Goal: Task Accomplishment & Management: Complete application form

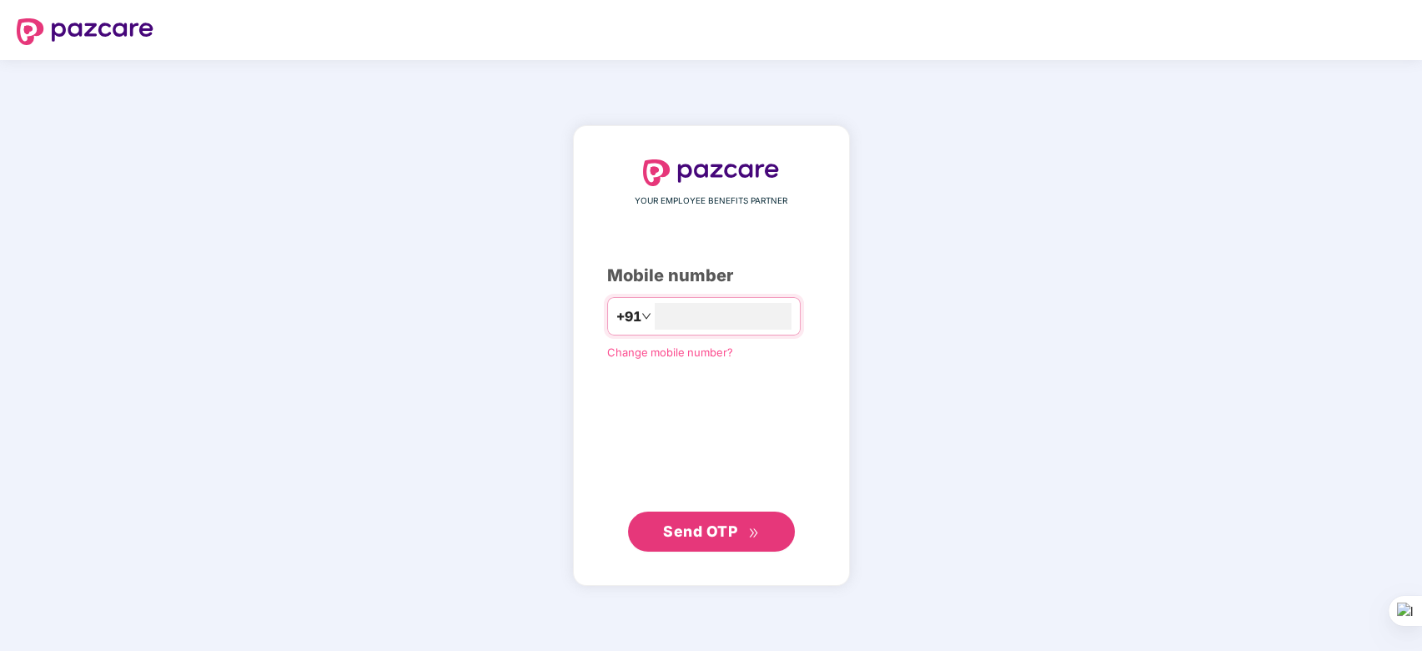
type input "**********"
click at [711, 523] on span "Send OTP" at bounding box center [700, 531] width 74 height 18
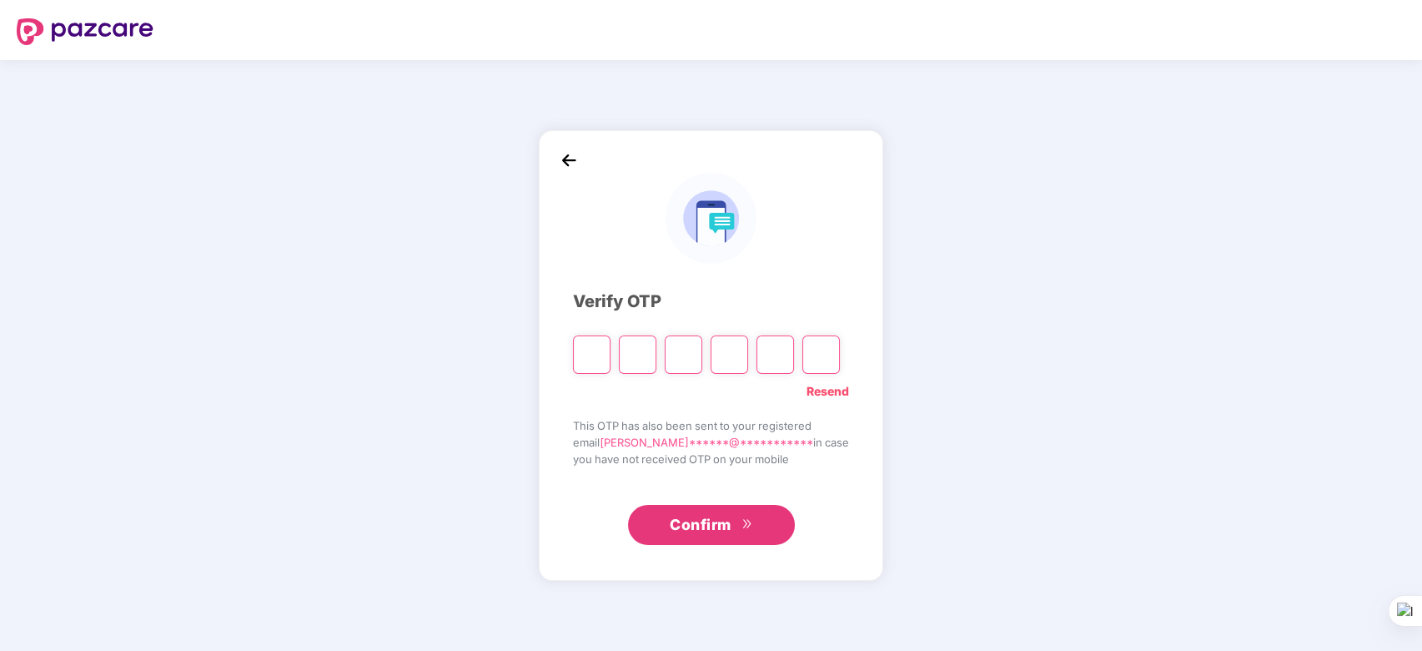
paste input "*"
type input "*"
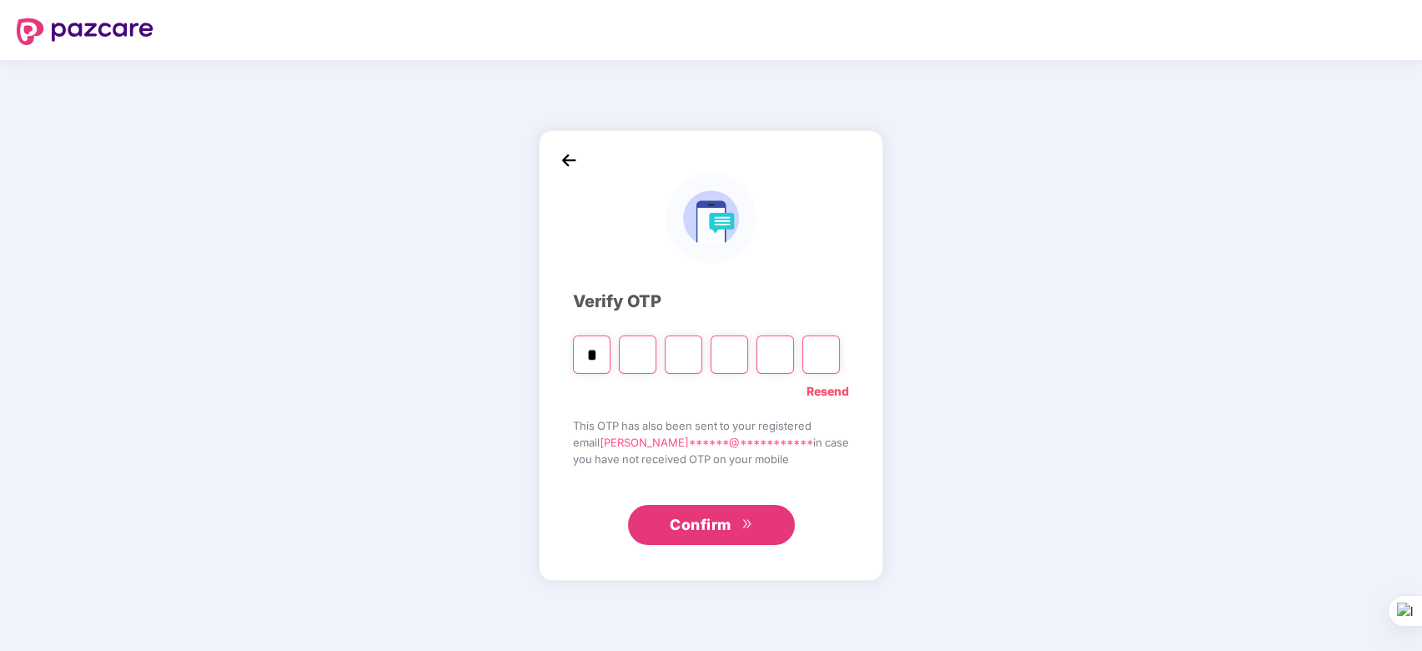
type input "*"
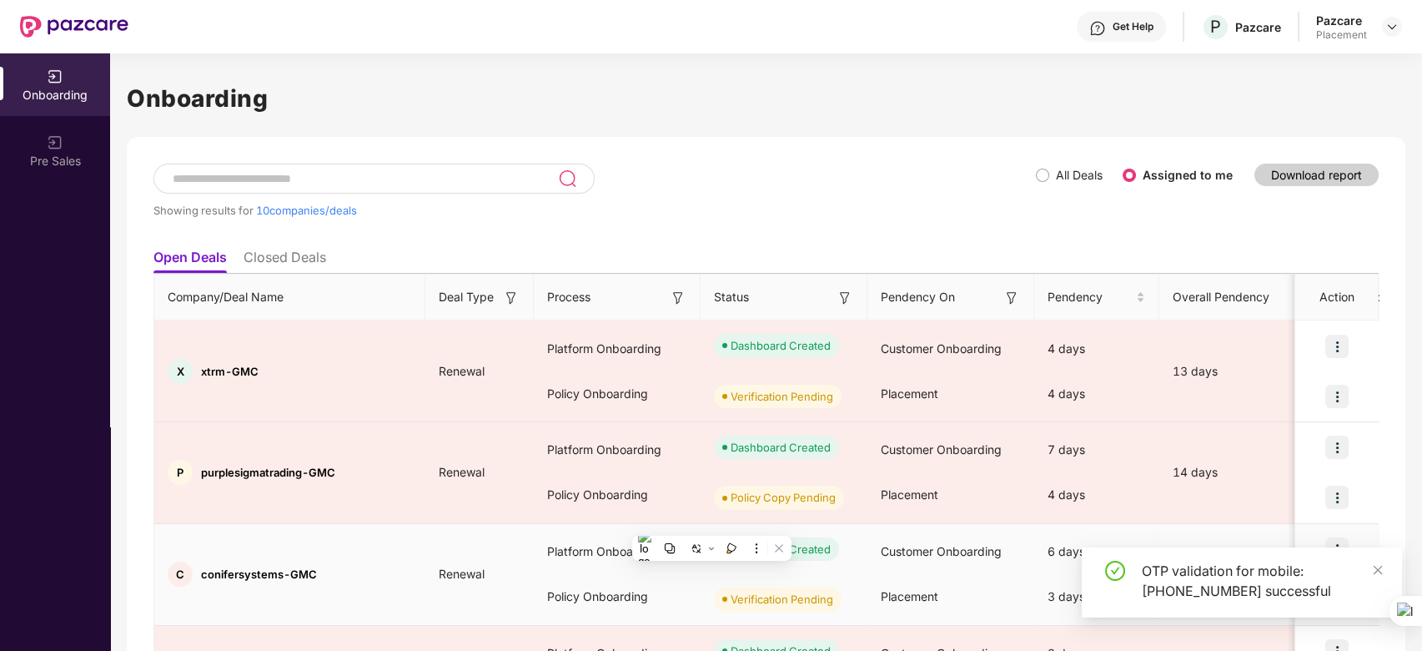
scroll to position [746, 0]
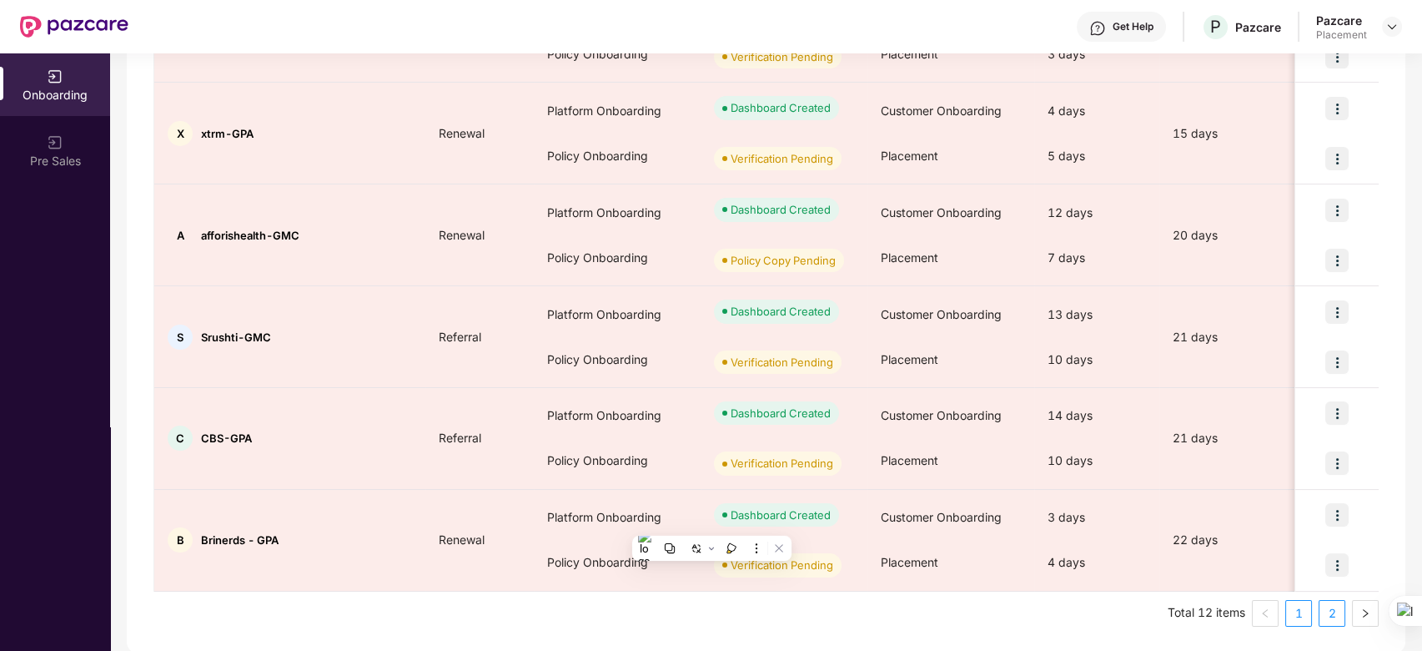
click at [1334, 611] on link "2" at bounding box center [1332, 613] width 25 height 25
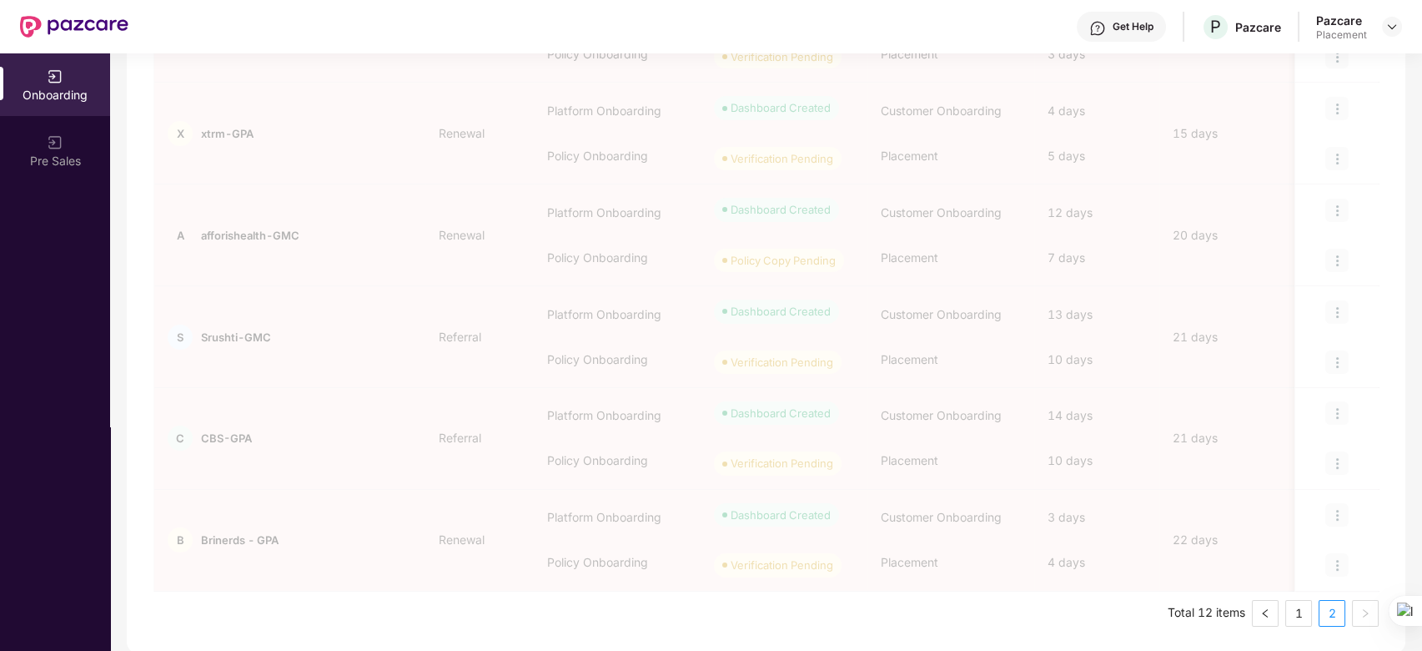
scroll to position [0, 0]
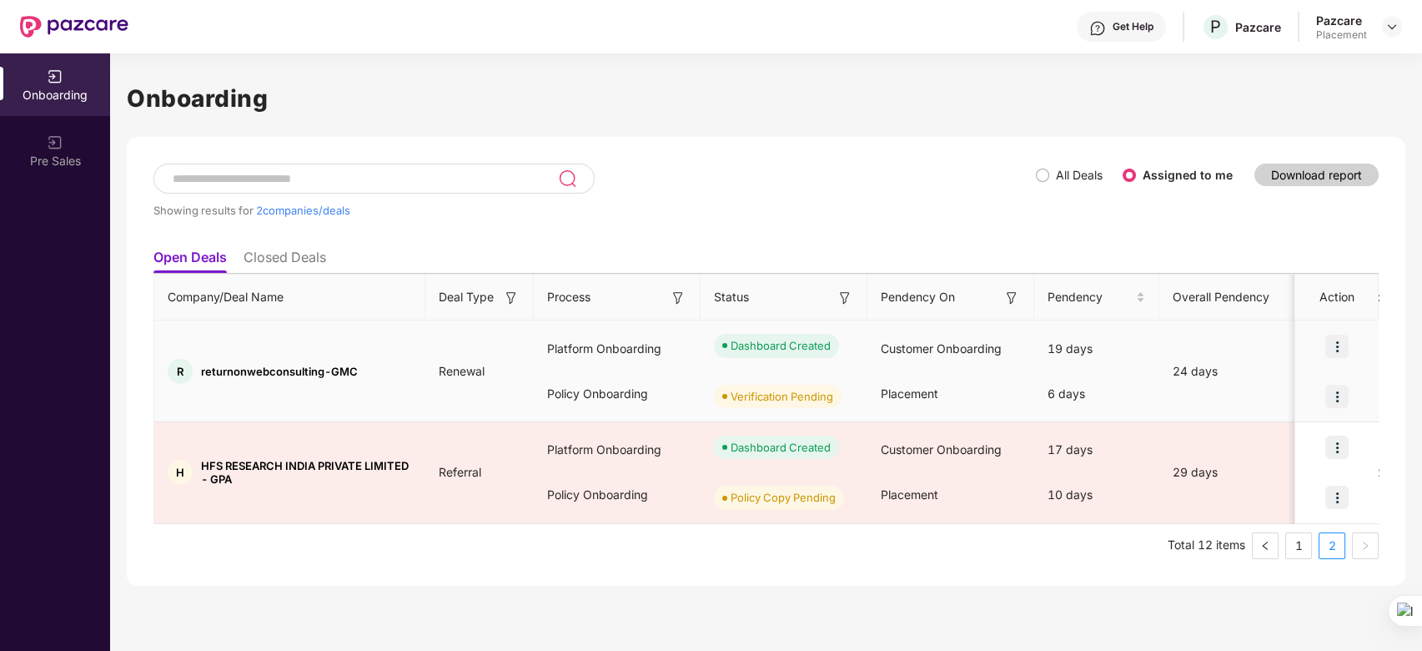
click at [1341, 397] on img at bounding box center [1336, 396] width 23 height 23
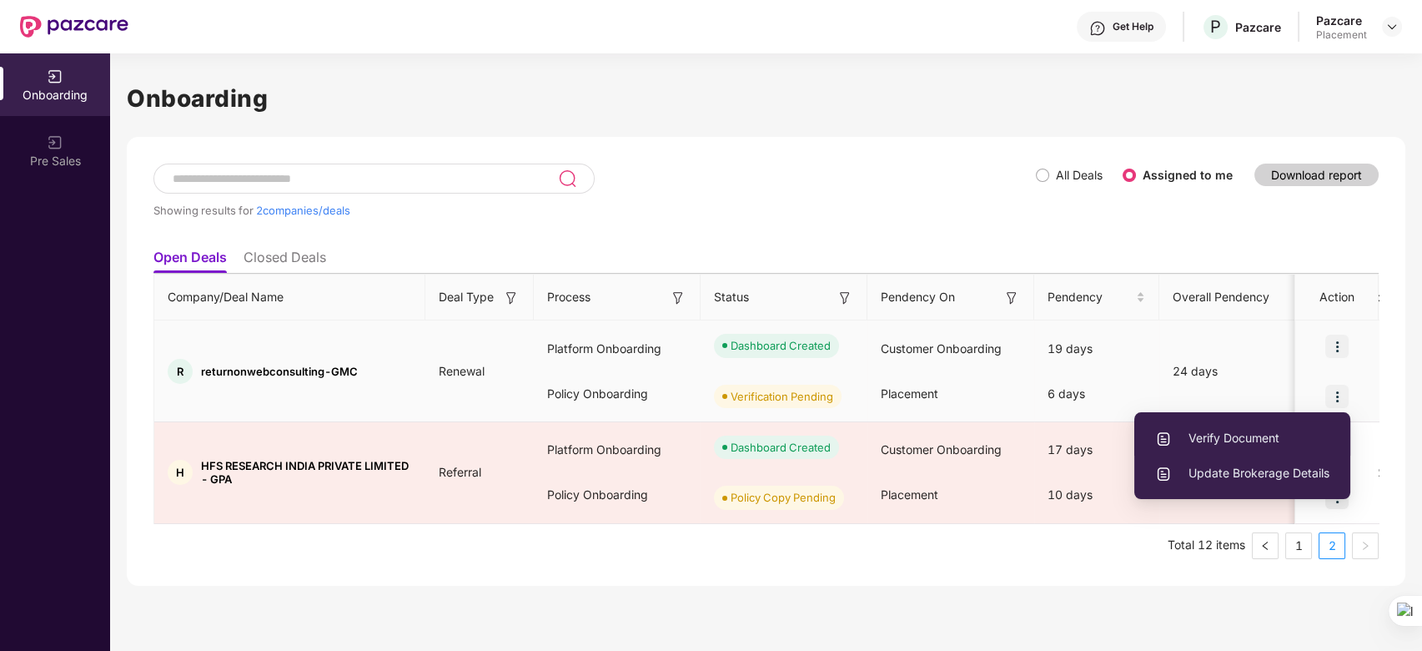
click at [1238, 436] on span "Verify Document" at bounding box center [1242, 438] width 174 height 18
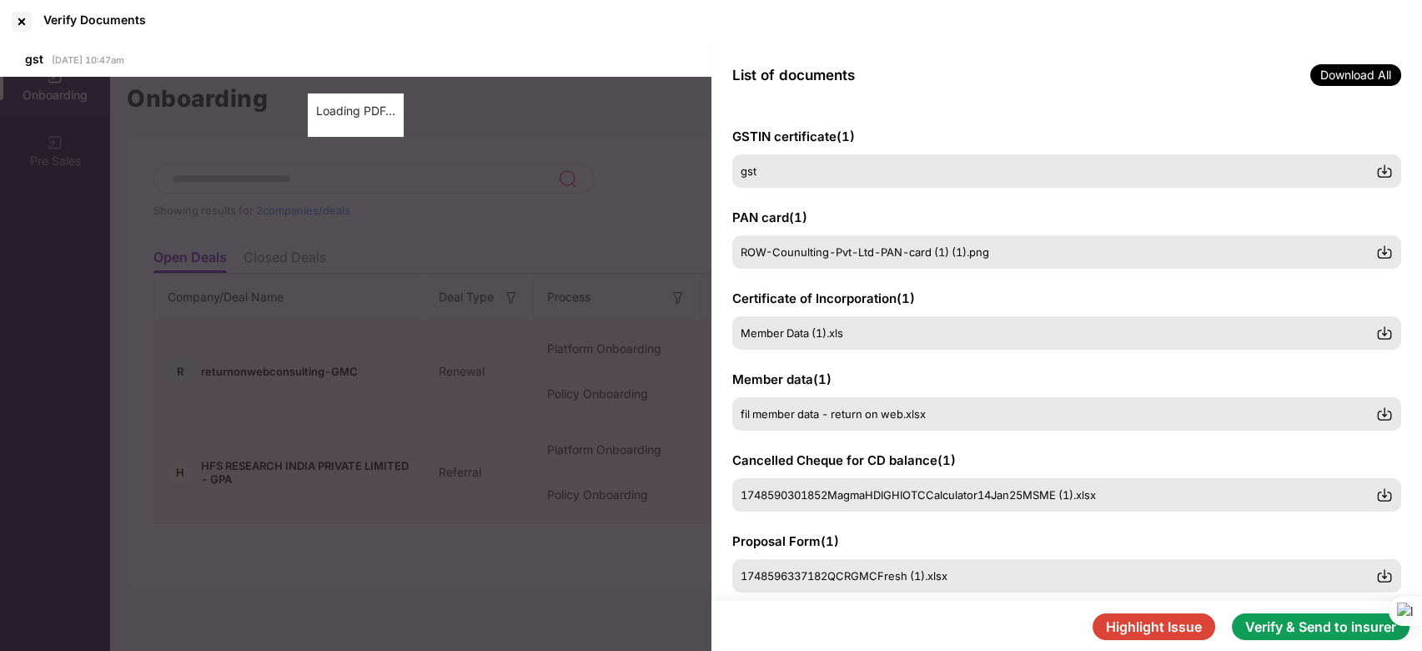
click at [1299, 622] on button "Verify & Send to insurer" at bounding box center [1321, 626] width 178 height 27
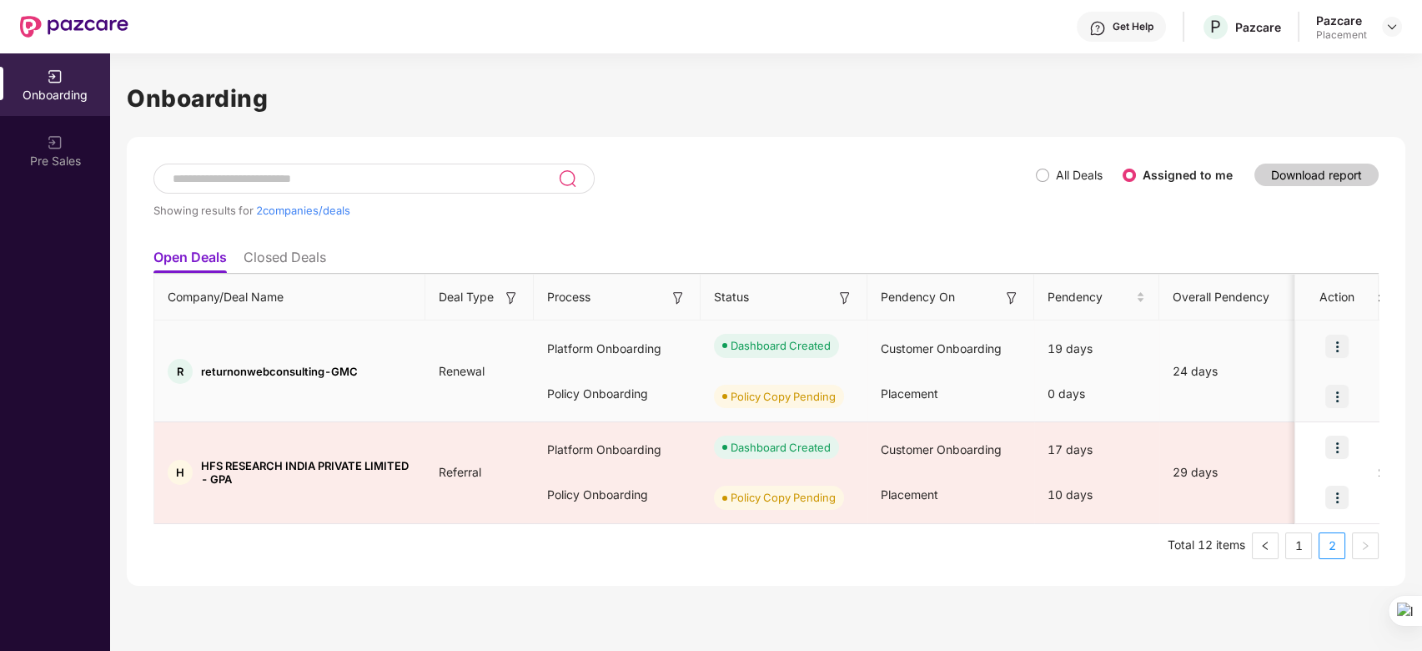
click at [1333, 347] on img at bounding box center [1336, 345] width 23 height 23
click at [1379, 360] on div at bounding box center [1336, 346] width 83 height 50
click at [1338, 392] on img at bounding box center [1336, 396] width 23 height 23
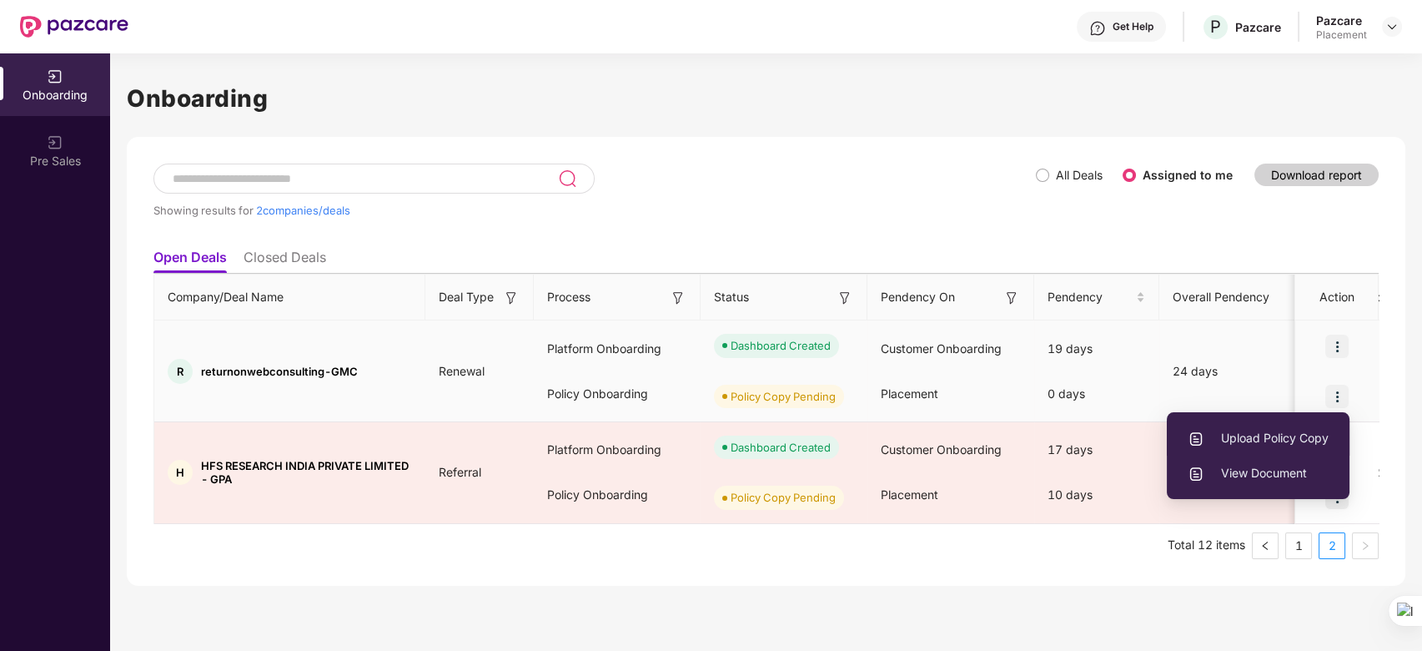
click at [1254, 432] on span "Upload Policy Copy" at bounding box center [1258, 438] width 141 height 18
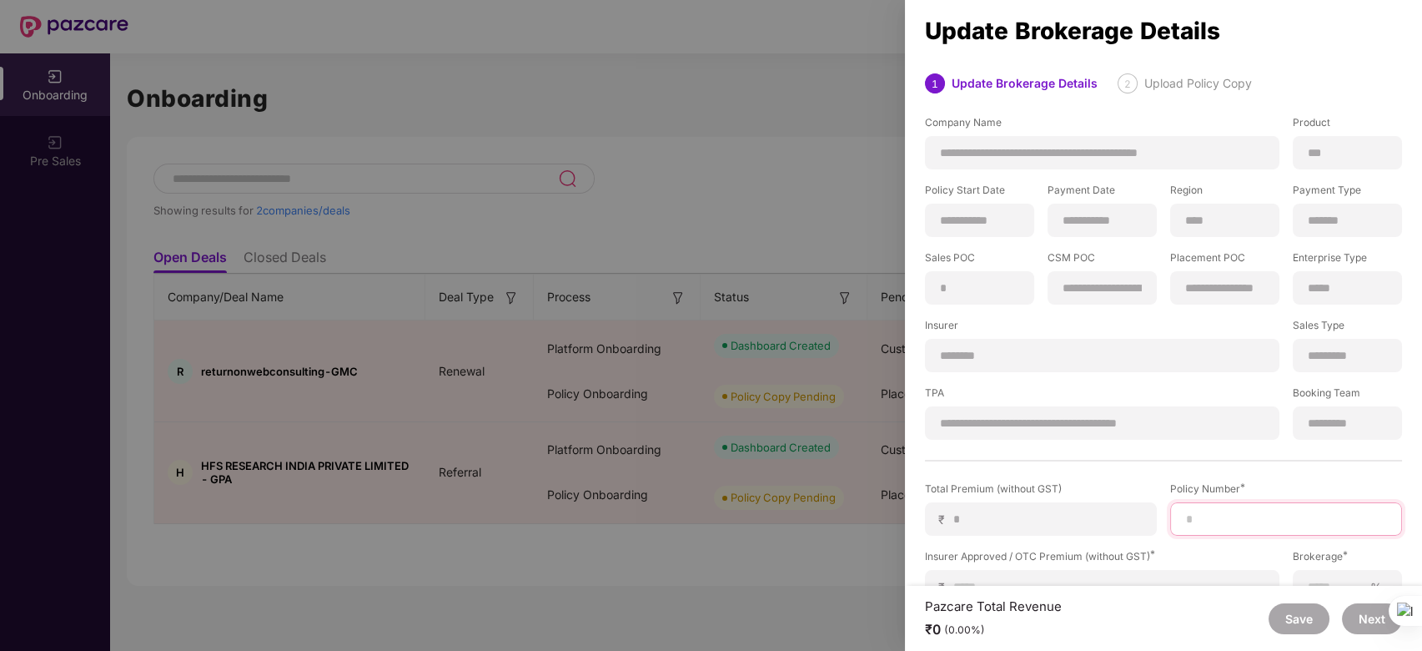
click at [1204, 520] on input at bounding box center [1286, 519] width 204 height 18
paste input "**********"
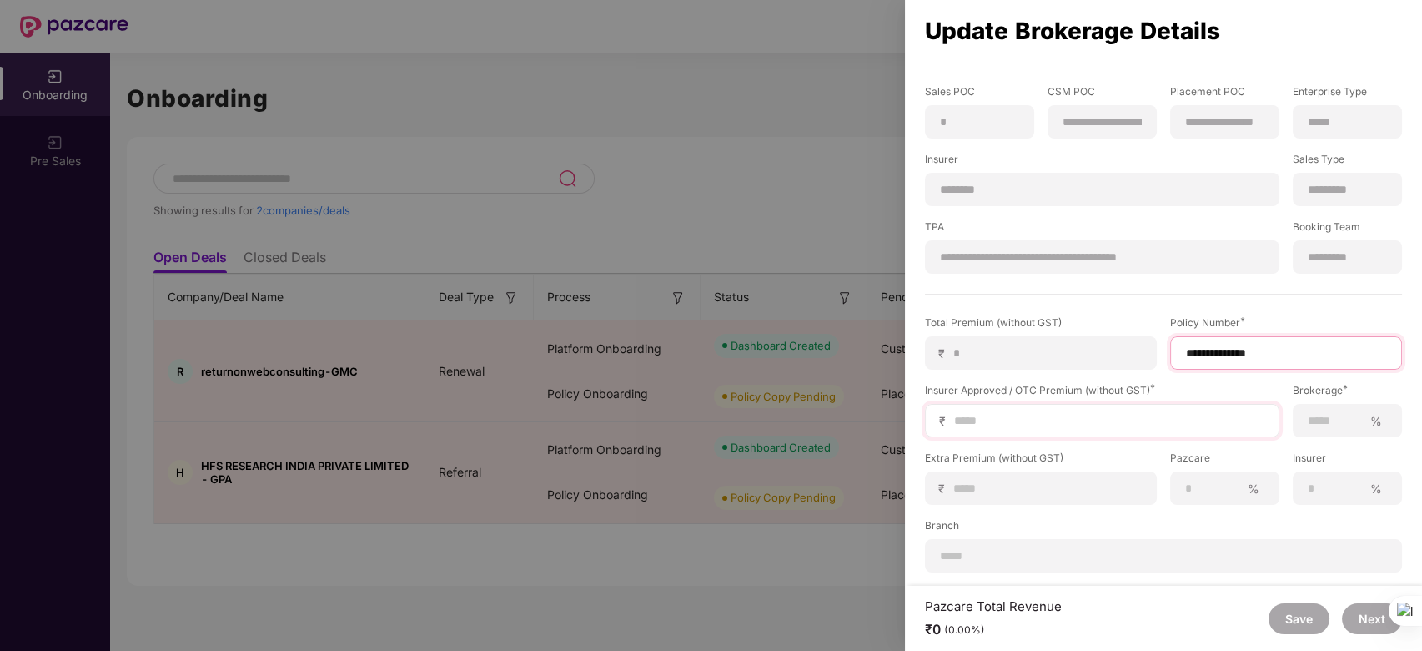
type input "**********"
click at [1013, 415] on input at bounding box center [1109, 421] width 313 height 18
type input "*"
type input "**"
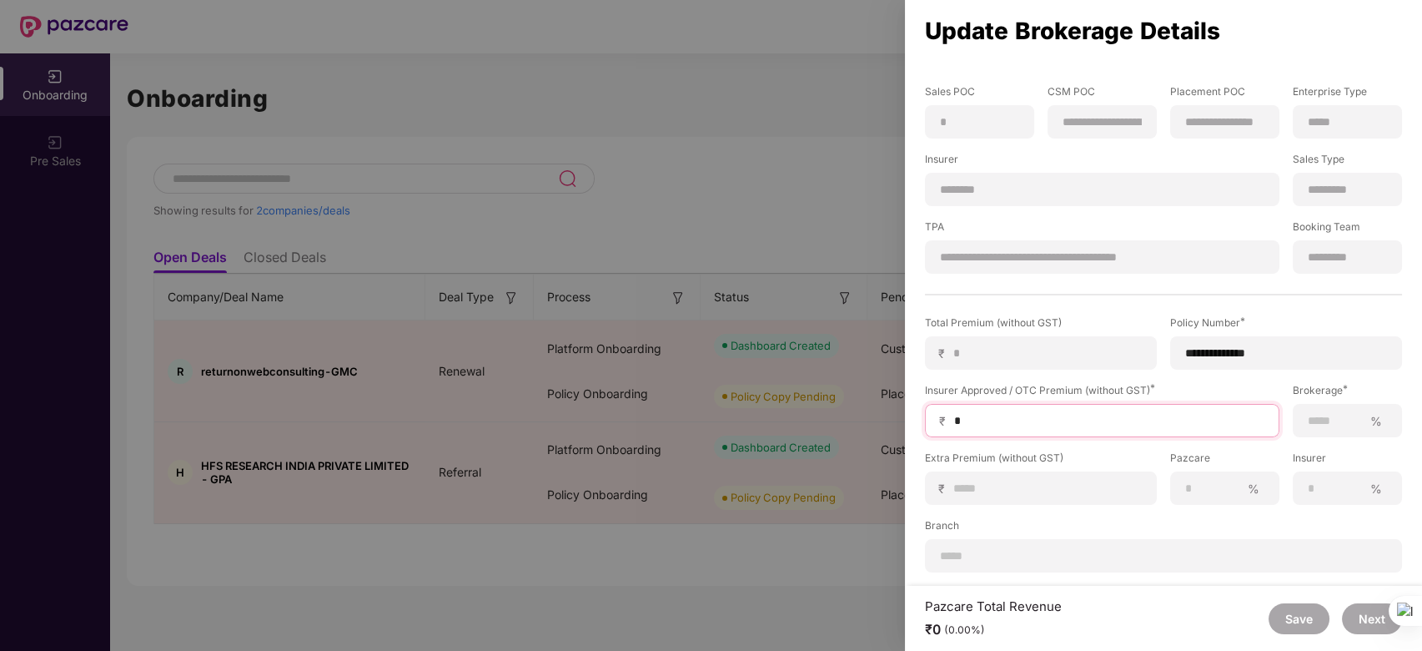
type input "**"
type input "***"
type input "****"
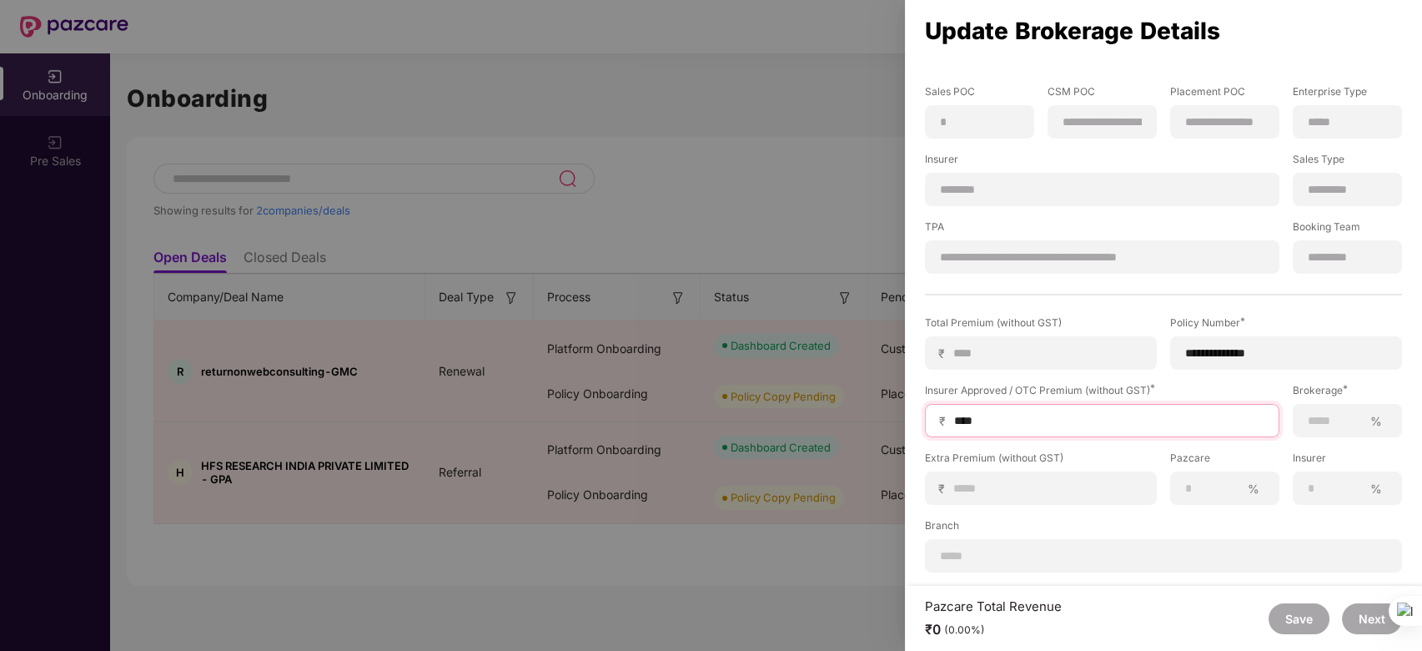
type input "*****"
type input "******"
click at [1326, 417] on input at bounding box center [1335, 421] width 56 height 18
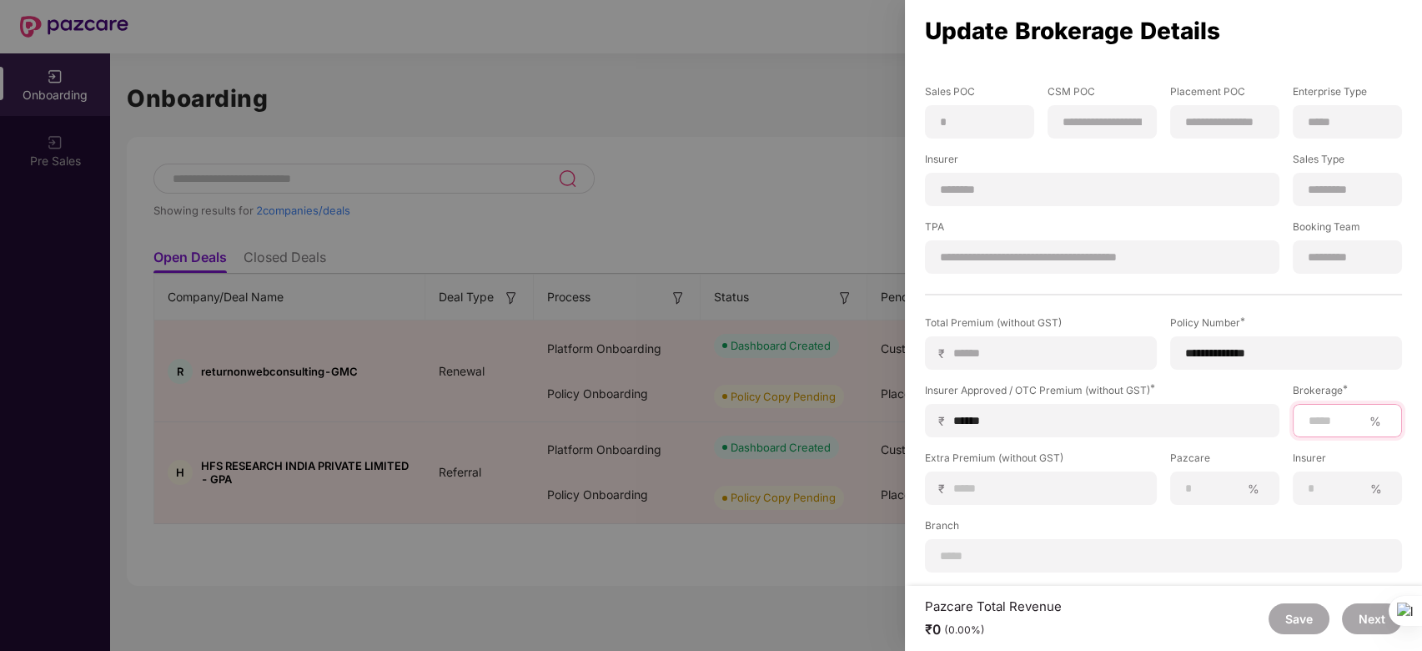
type input "*"
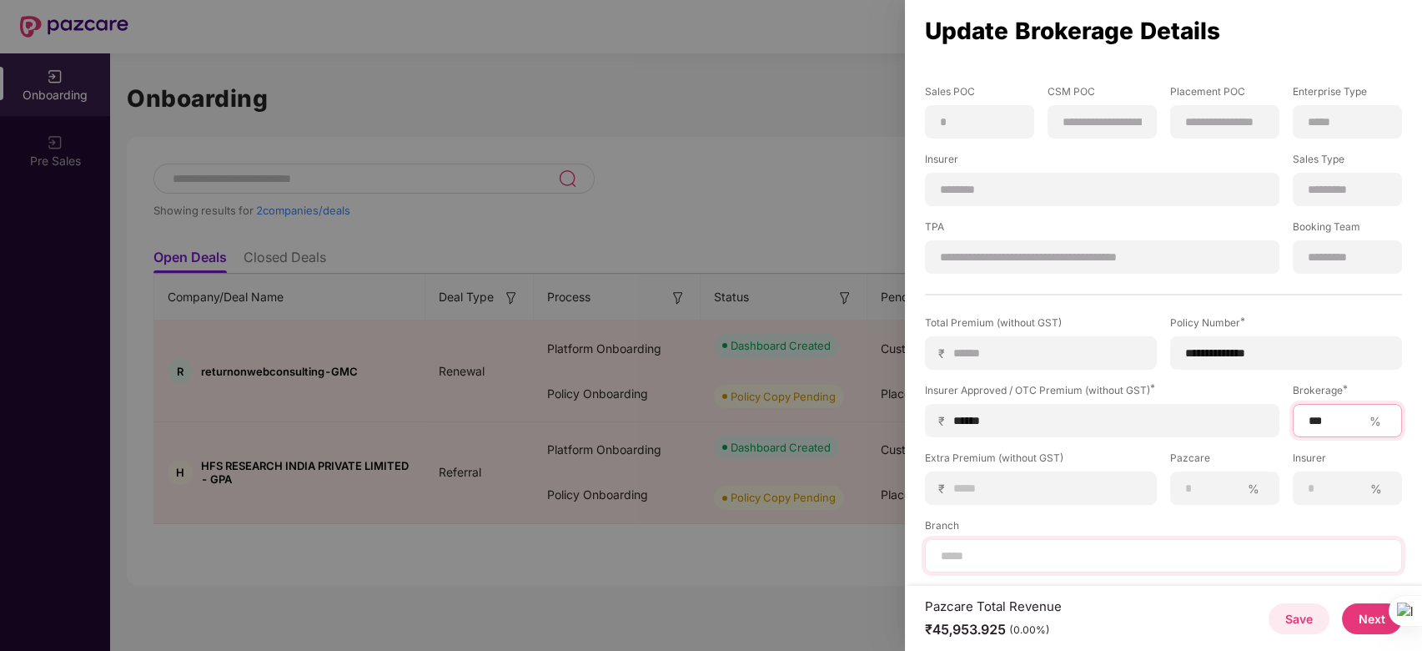
type input "***"
click at [1113, 556] on input at bounding box center [1163, 556] width 449 height 18
type input "*********"
click at [1362, 618] on button "Next" at bounding box center [1372, 618] width 60 height 31
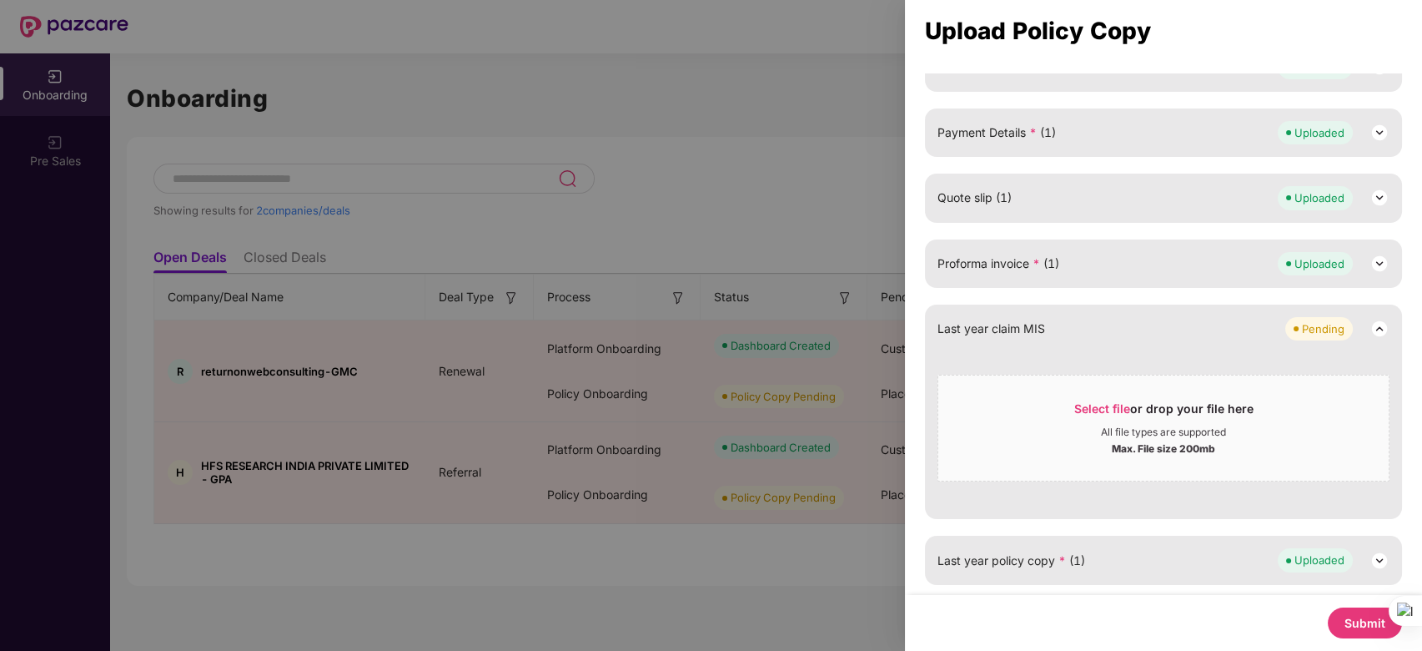
scroll to position [433, 0]
click at [1355, 616] on button "Submit" at bounding box center [1365, 622] width 74 height 31
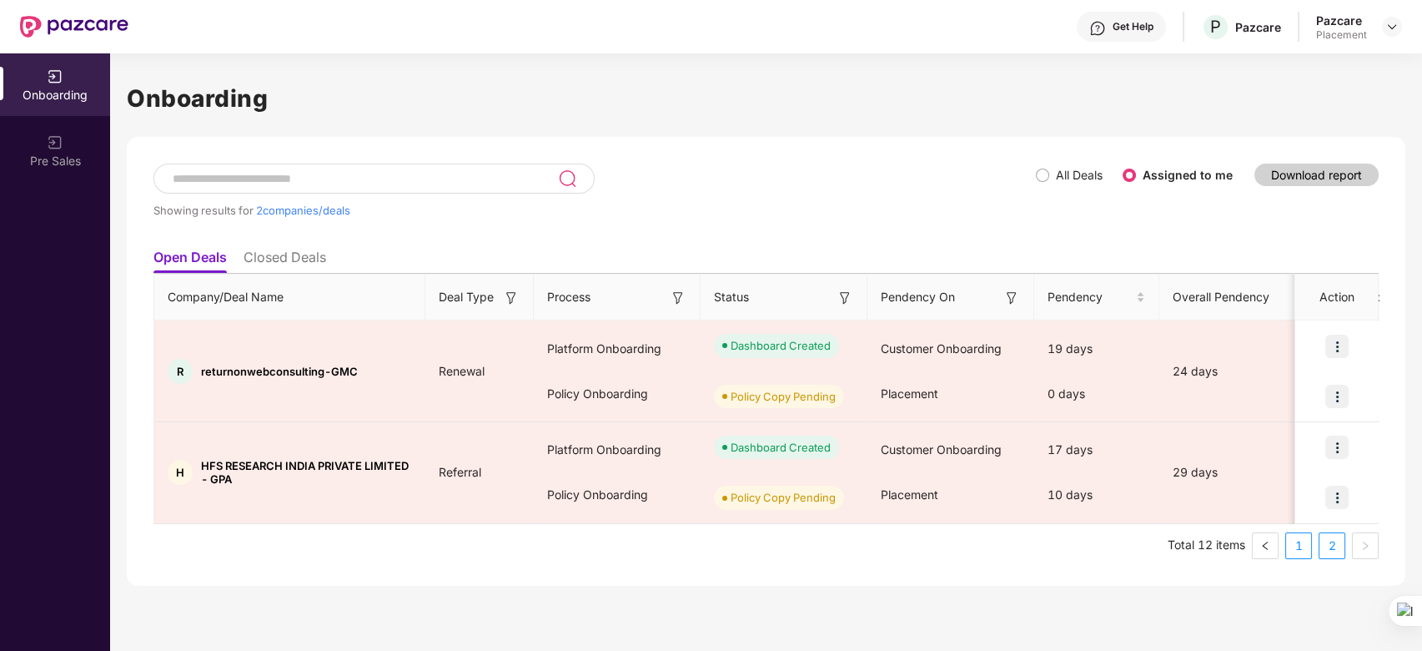
click at [1295, 550] on link "1" at bounding box center [1298, 545] width 25 height 25
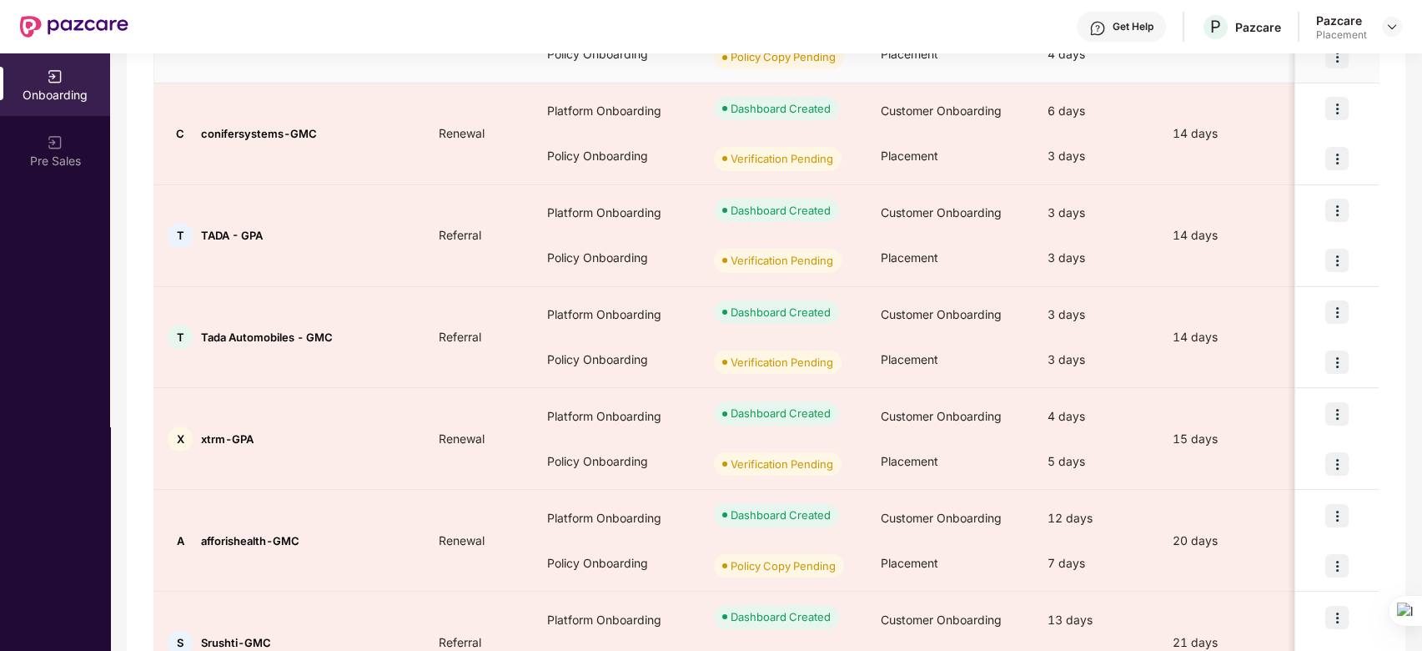
scroll to position [746, 0]
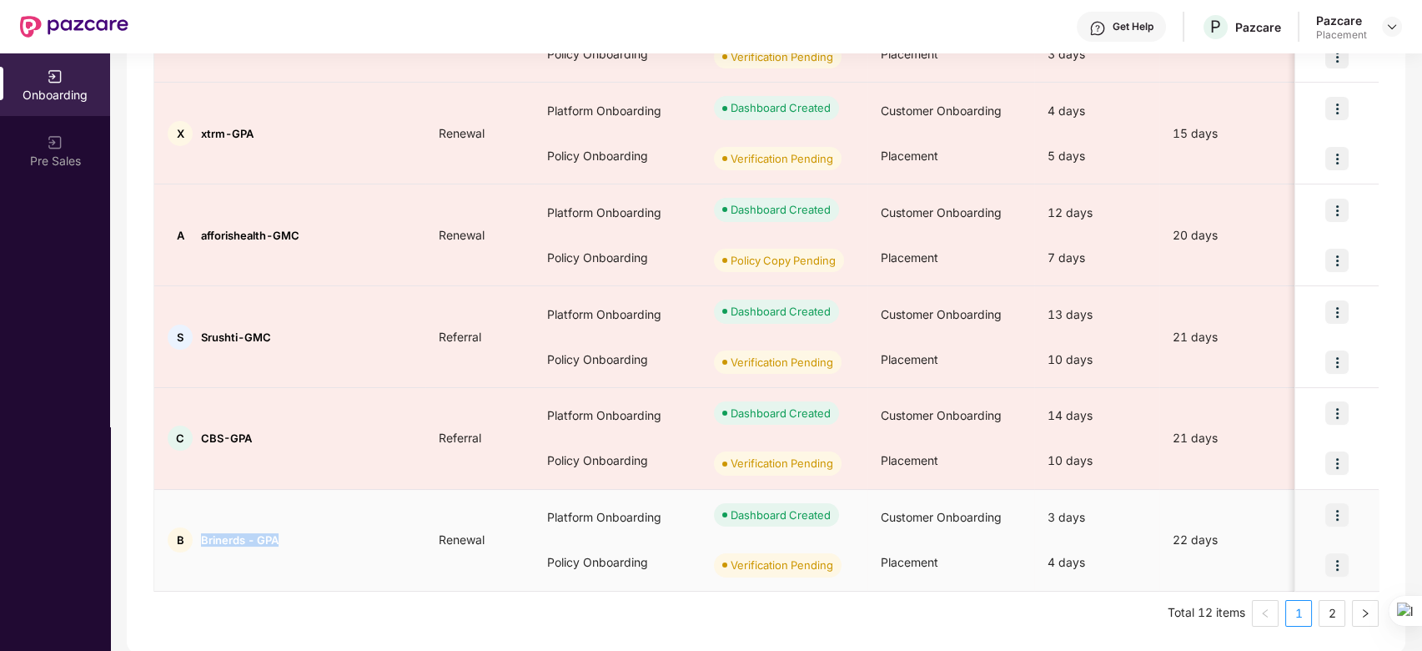
drag, startPoint x: 287, startPoint y: 540, endPoint x: 184, endPoint y: 520, distance: 105.3
click at [184, 520] on td "B Brinerds - GPA" at bounding box center [289, 541] width 271 height 102
copy div "Brinerds - GPA"
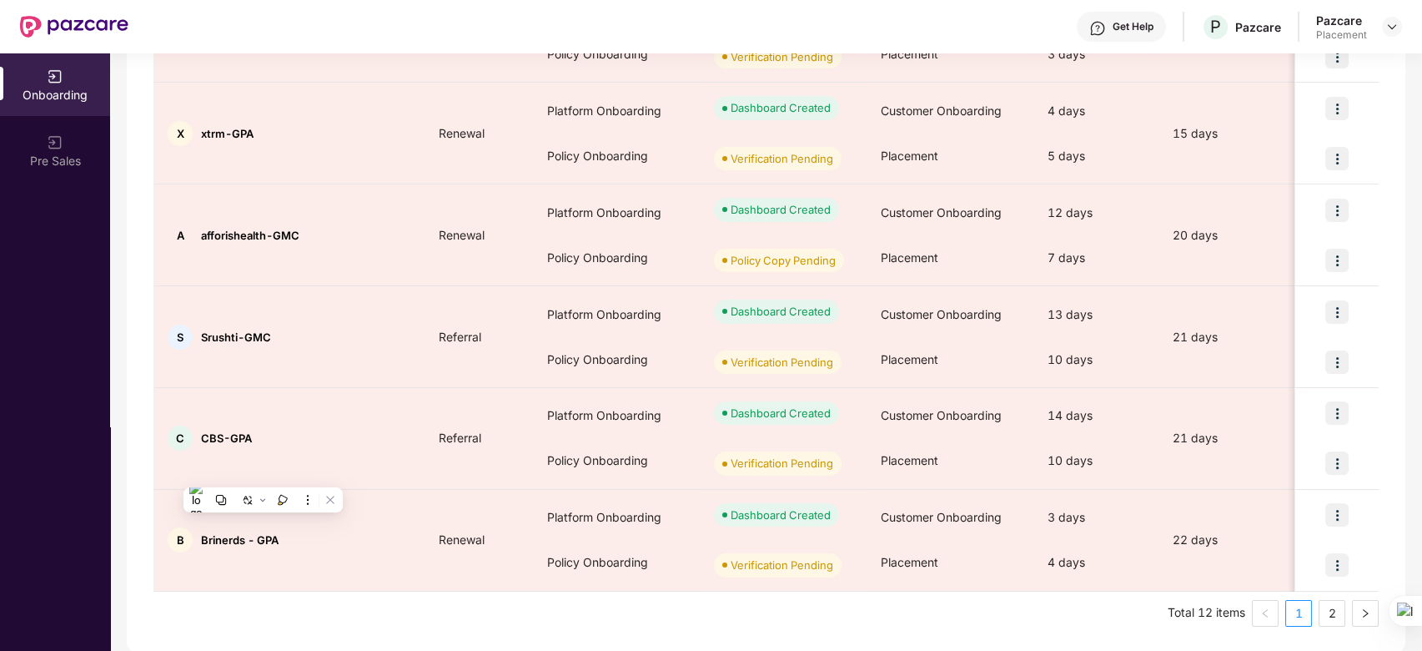
click at [42, 426] on div "Onboarding Pre Sales" at bounding box center [55, 351] width 110 height 597
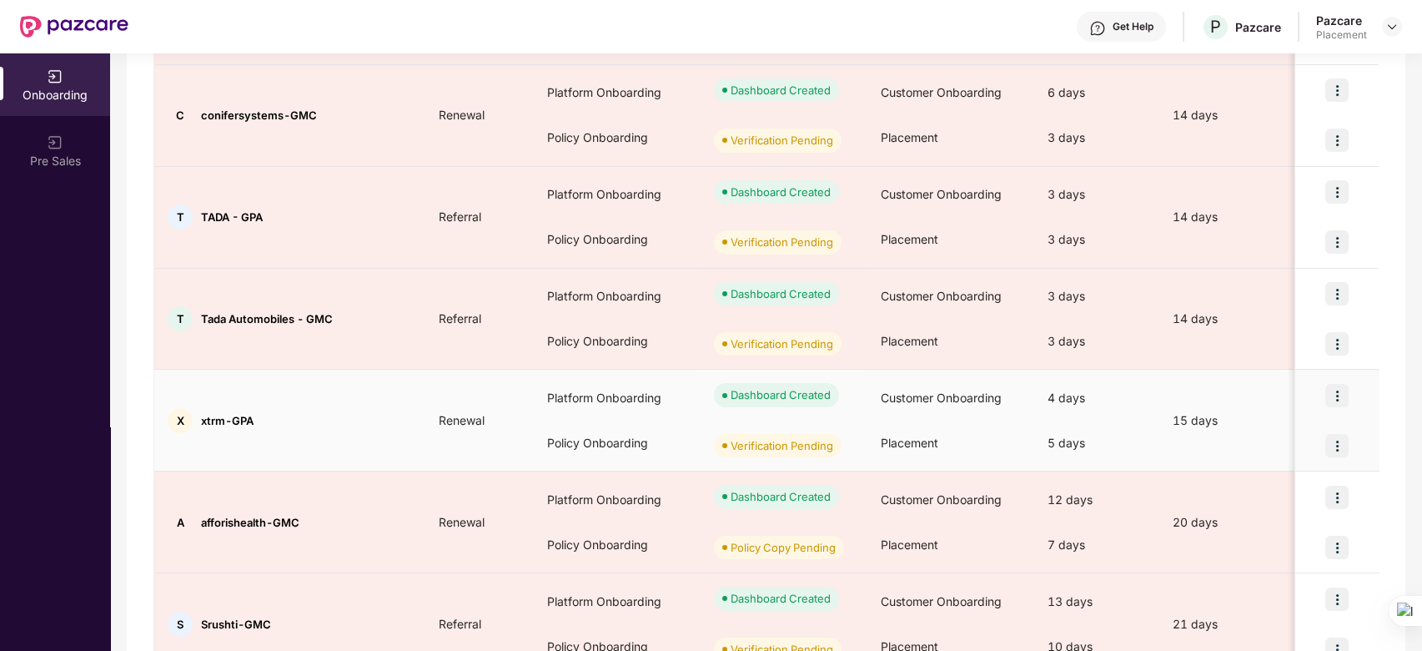
scroll to position [458, 0]
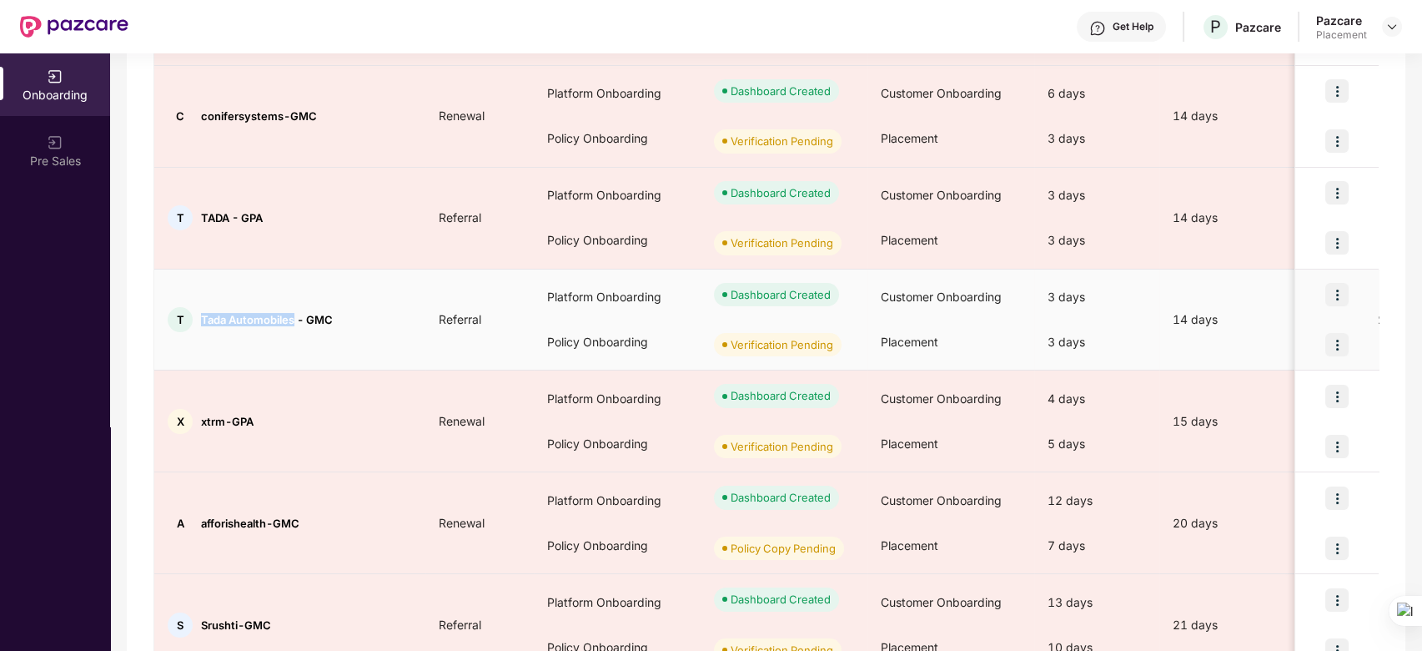
drag, startPoint x: 201, startPoint y: 317, endPoint x: 296, endPoint y: 318, distance: 95.1
click at [296, 318] on span "Tada Automobiles - GMC" at bounding box center [267, 319] width 132 height 13
copy span "Tada Automobiles"
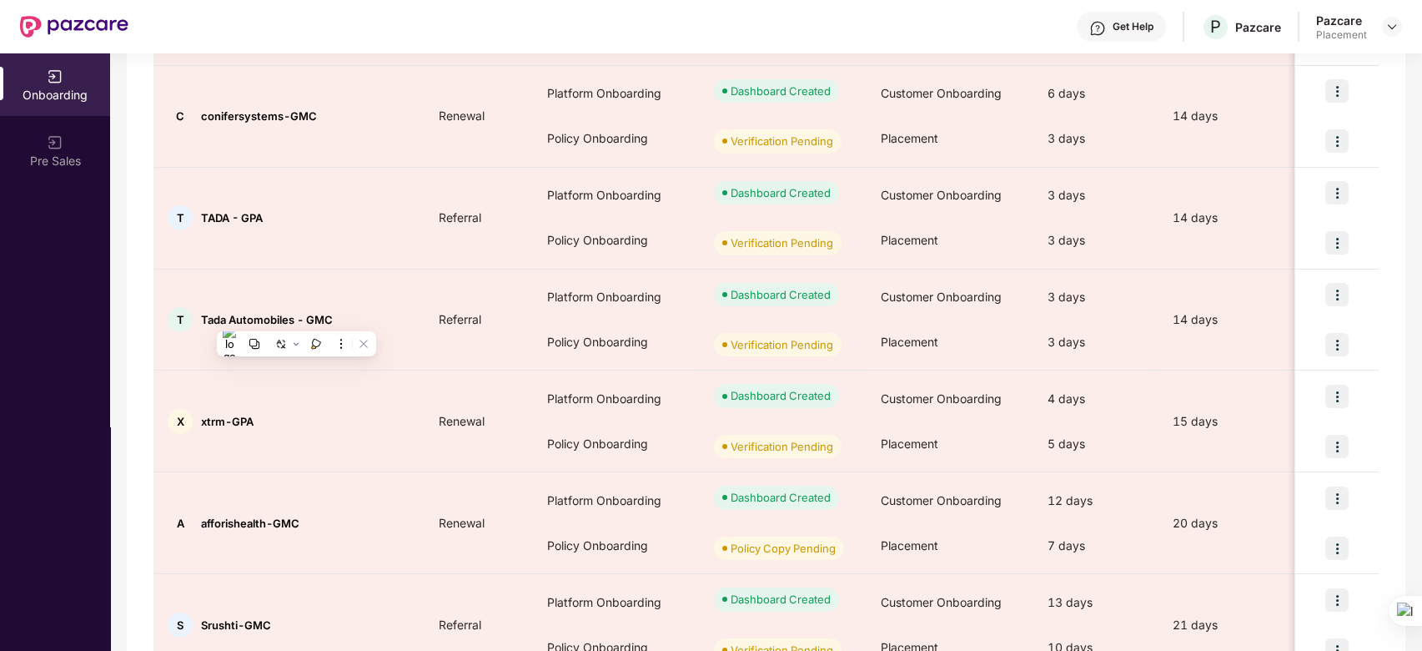
click at [3, 387] on div "Onboarding Pre Sales" at bounding box center [55, 351] width 110 height 597
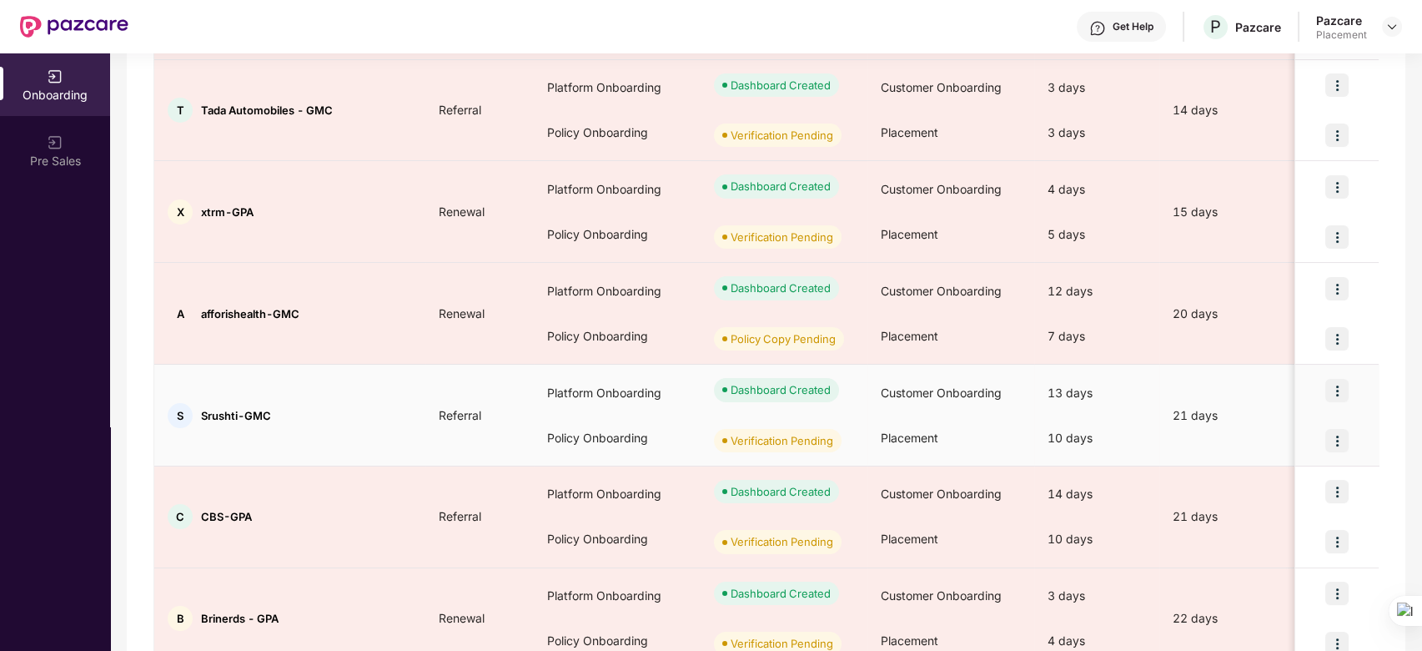
scroll to position [746, 0]
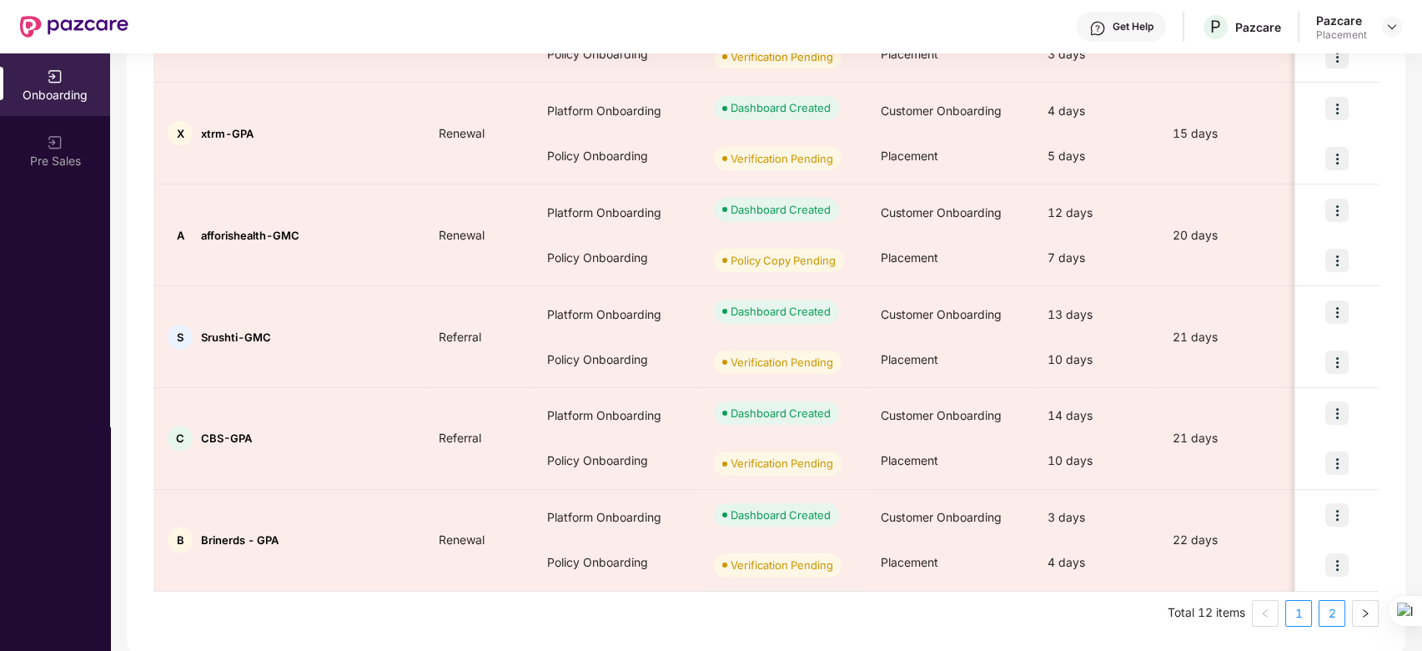
click at [1334, 611] on link "2" at bounding box center [1332, 613] width 25 height 25
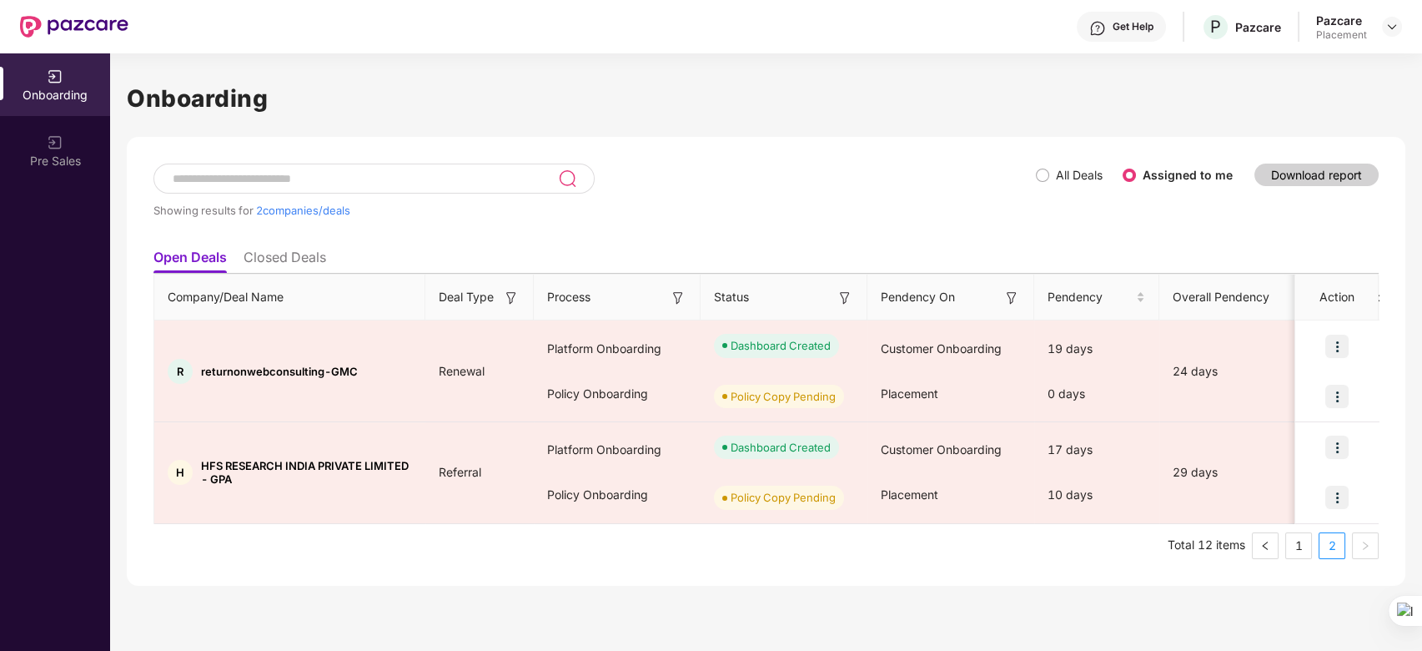
scroll to position [0, 0]
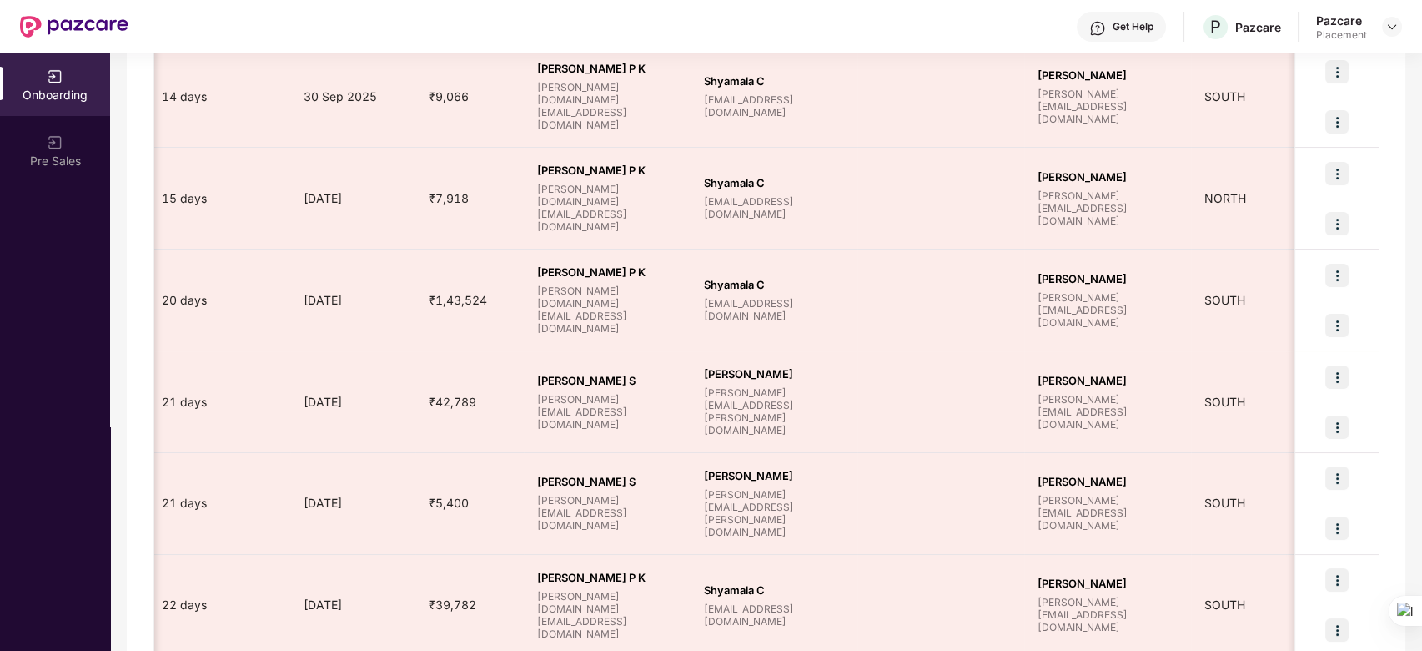
scroll to position [746, 0]
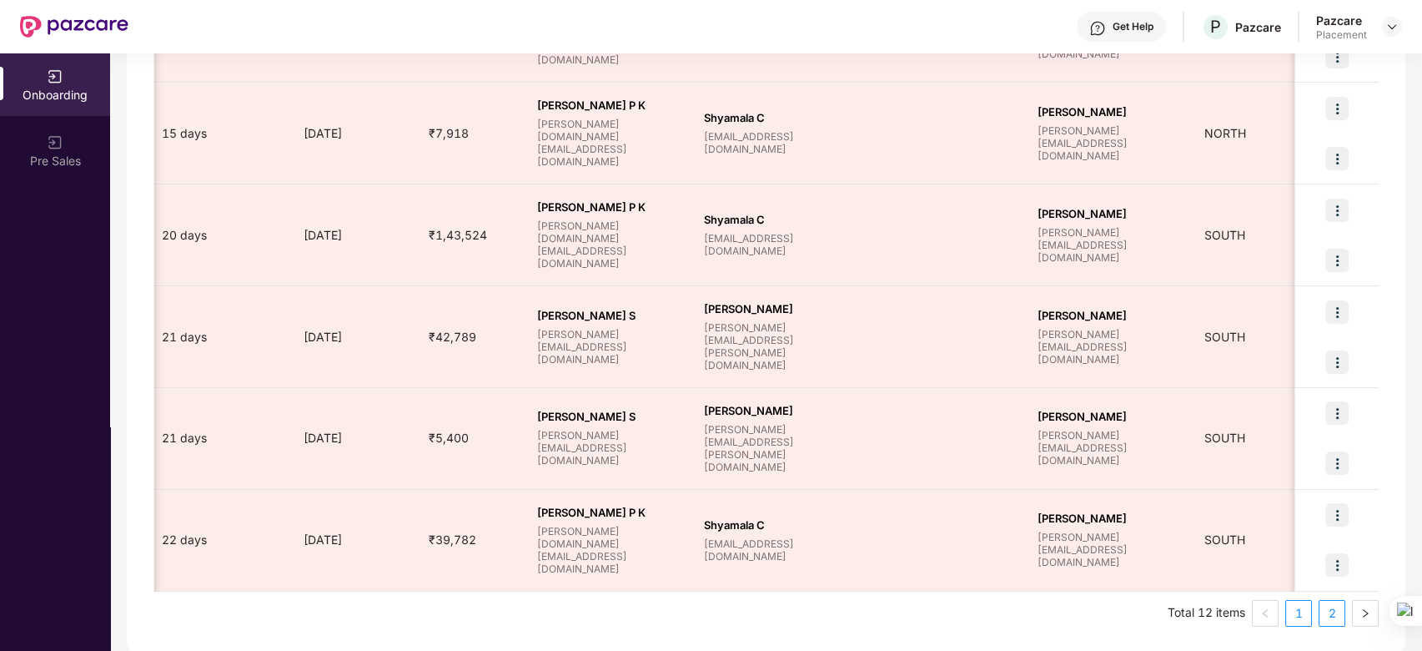
click at [1333, 616] on link "2" at bounding box center [1332, 613] width 25 height 25
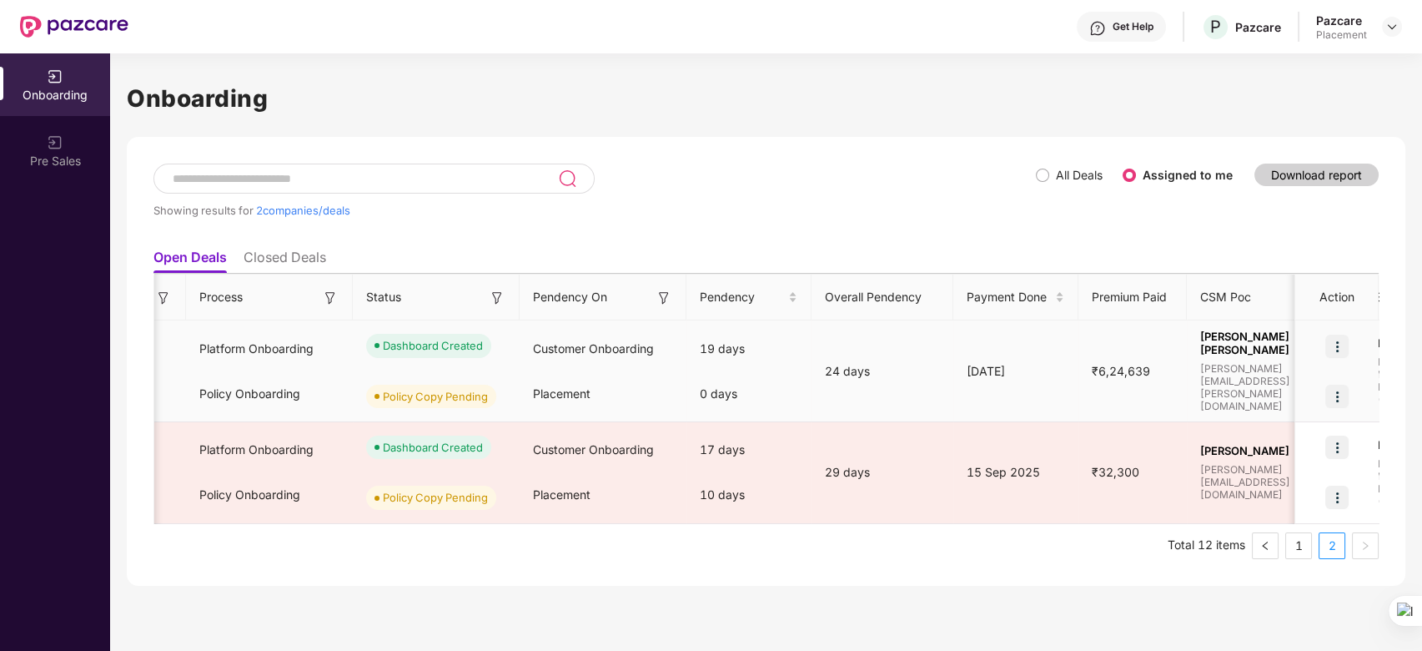
scroll to position [0, 0]
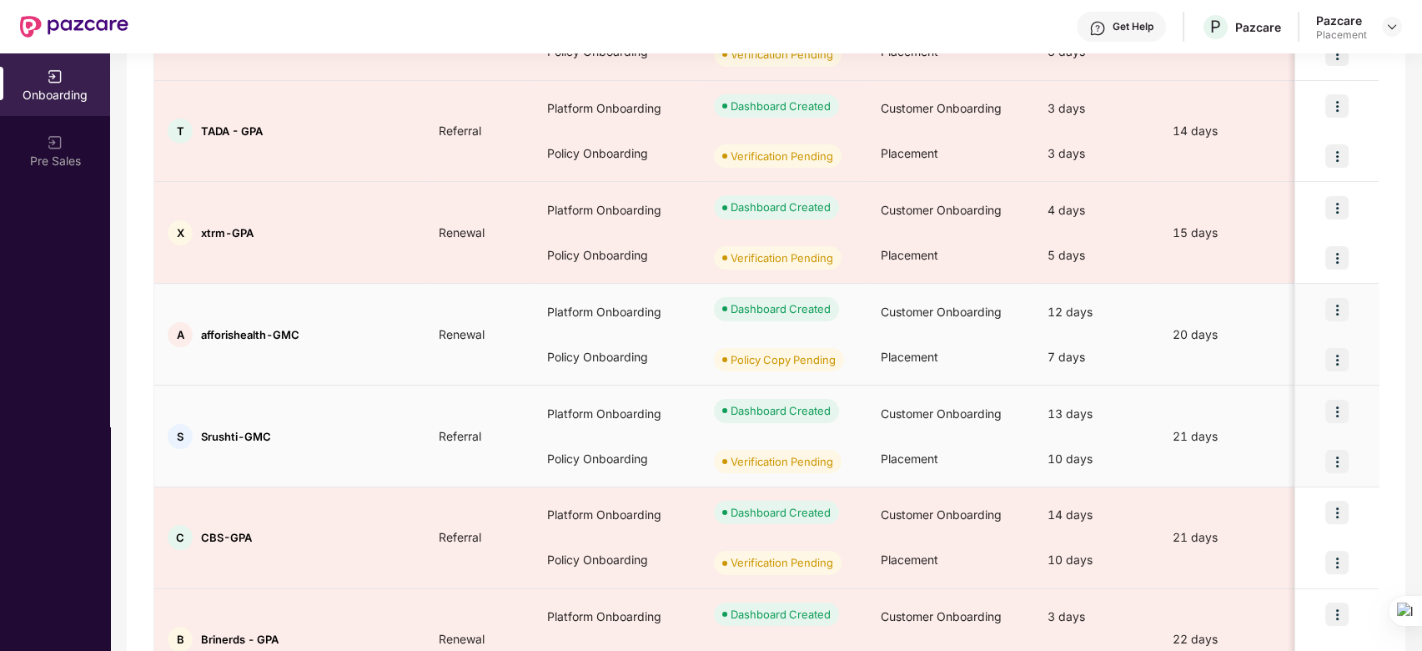
scroll to position [746, 0]
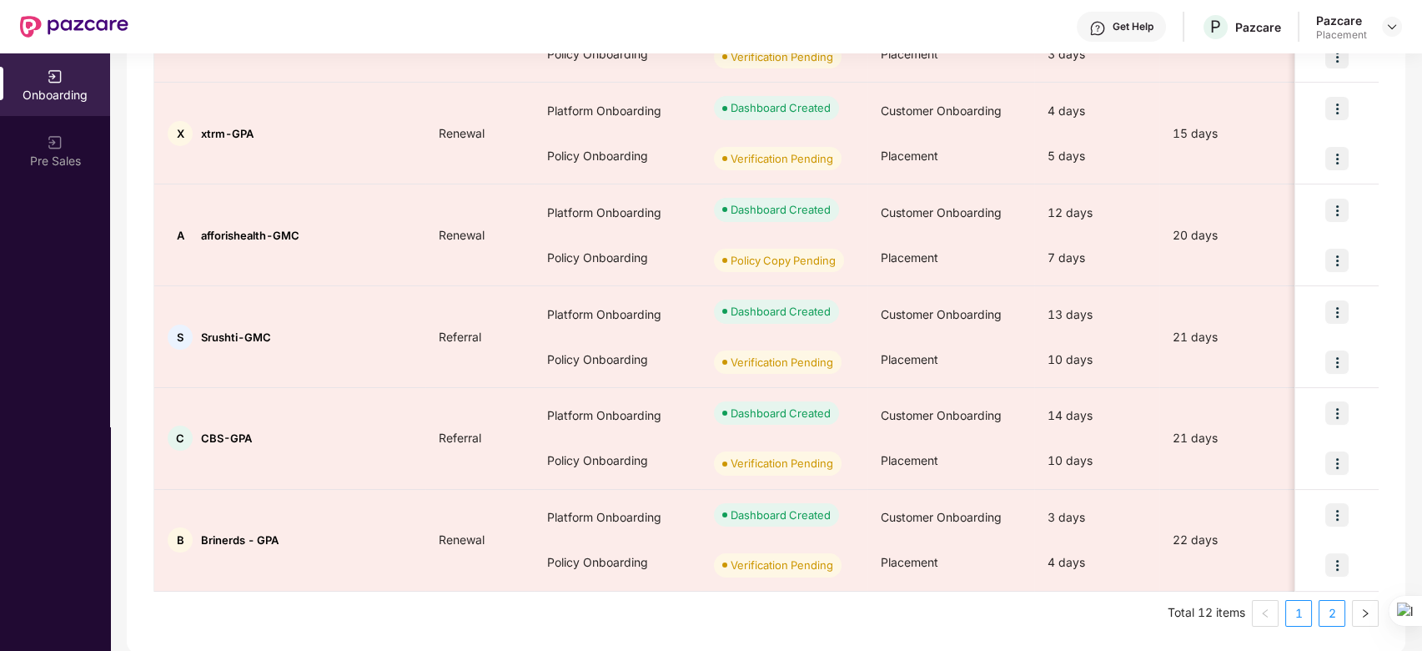
click at [1328, 614] on link "2" at bounding box center [1332, 613] width 25 height 25
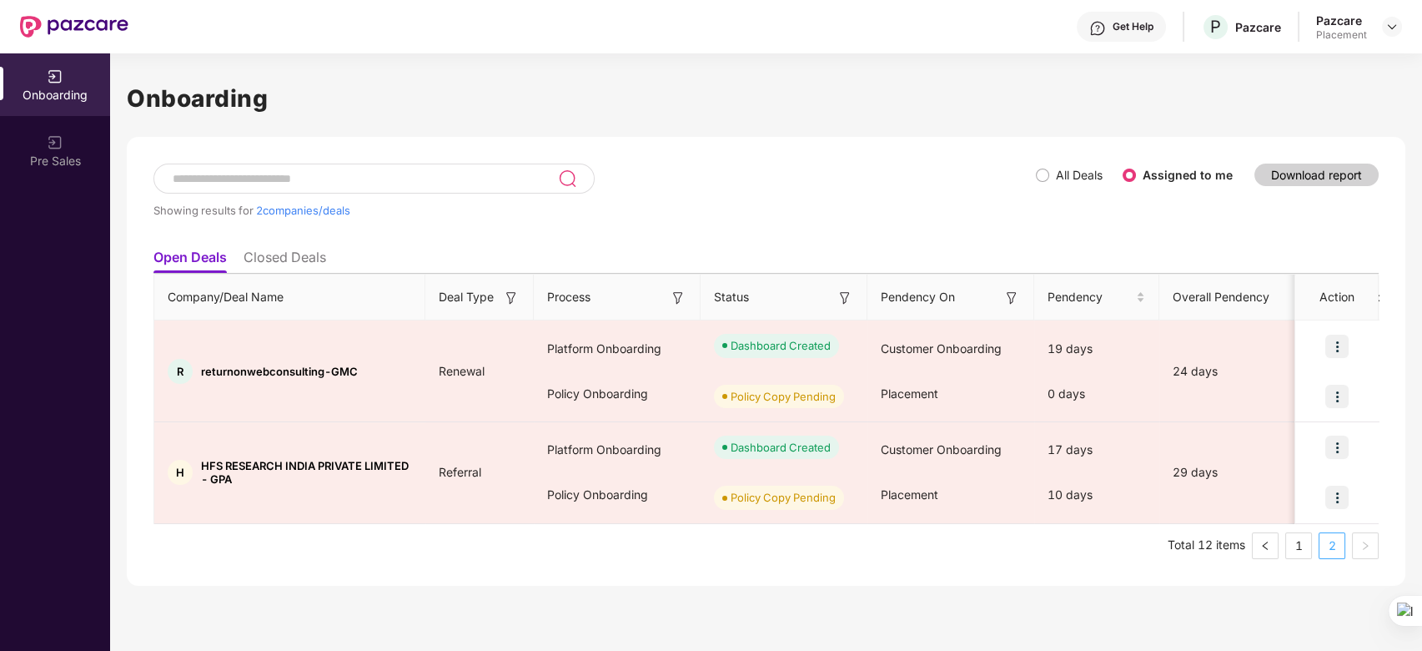
scroll to position [0, 0]
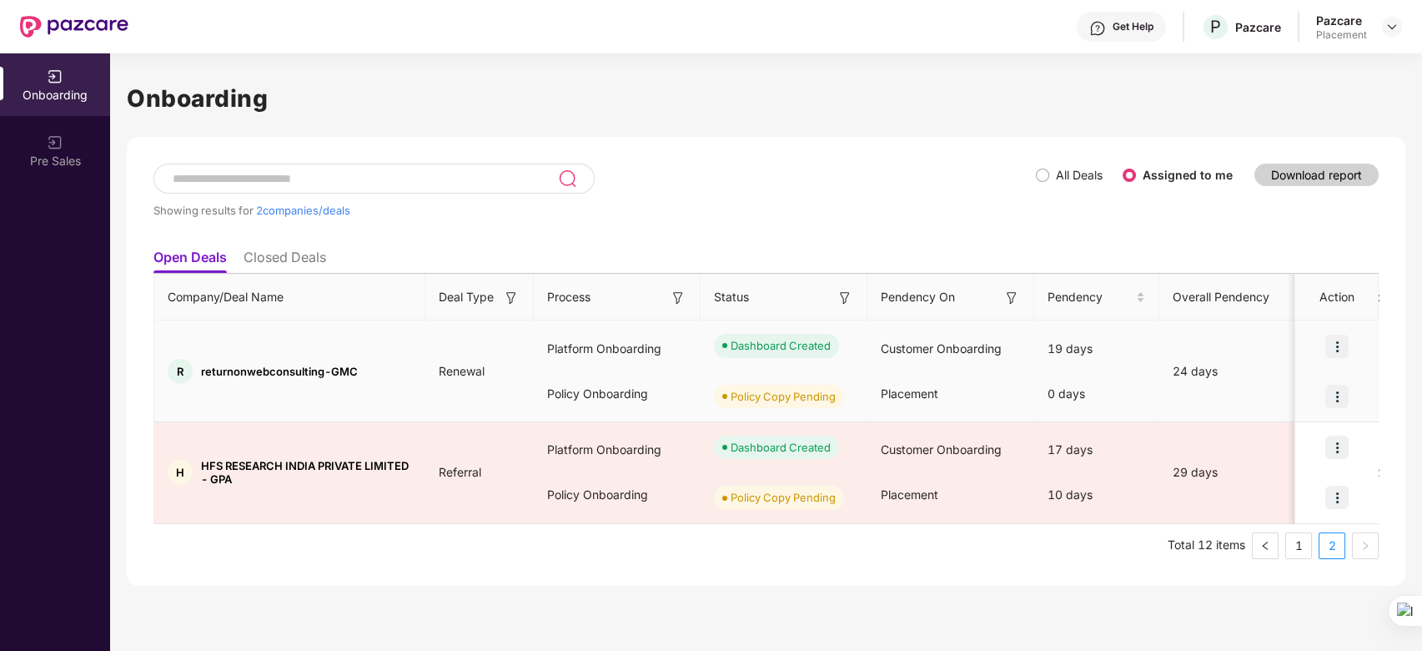
click at [1348, 390] on img at bounding box center [1336, 396] width 23 height 23
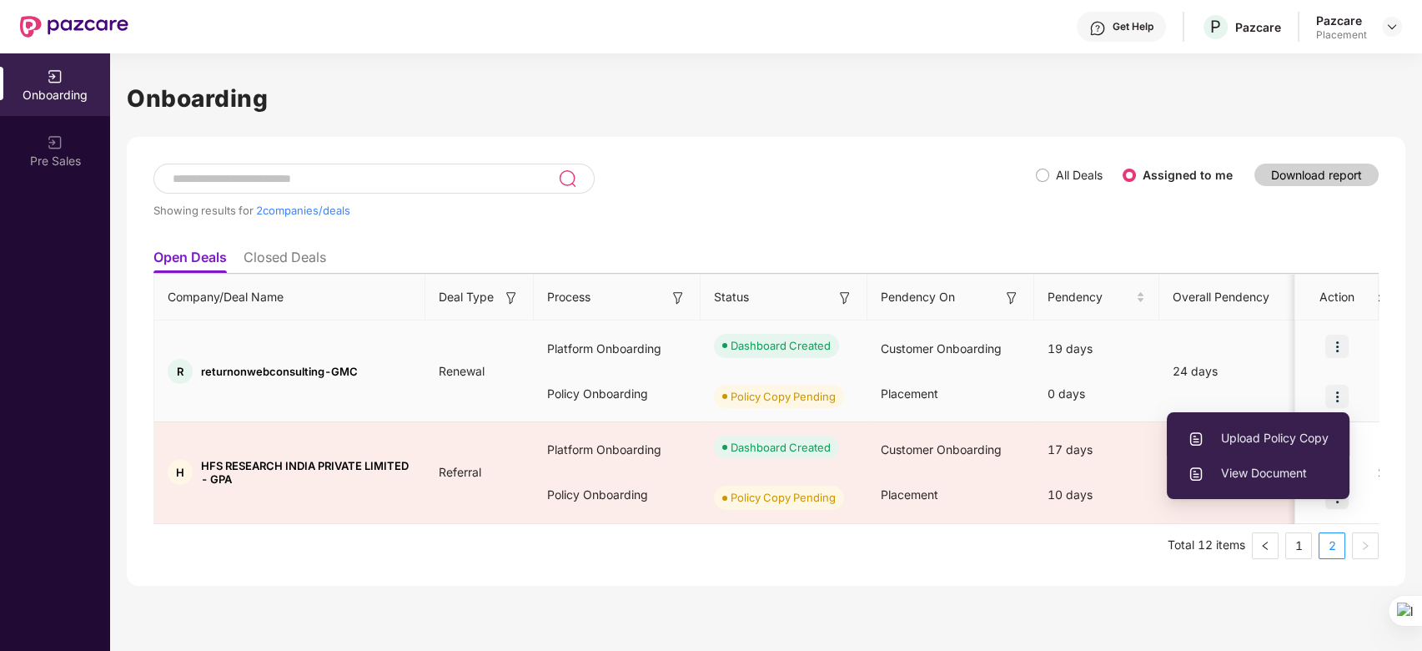
click at [1254, 427] on li "Upload Policy Copy" at bounding box center [1258, 437] width 183 height 35
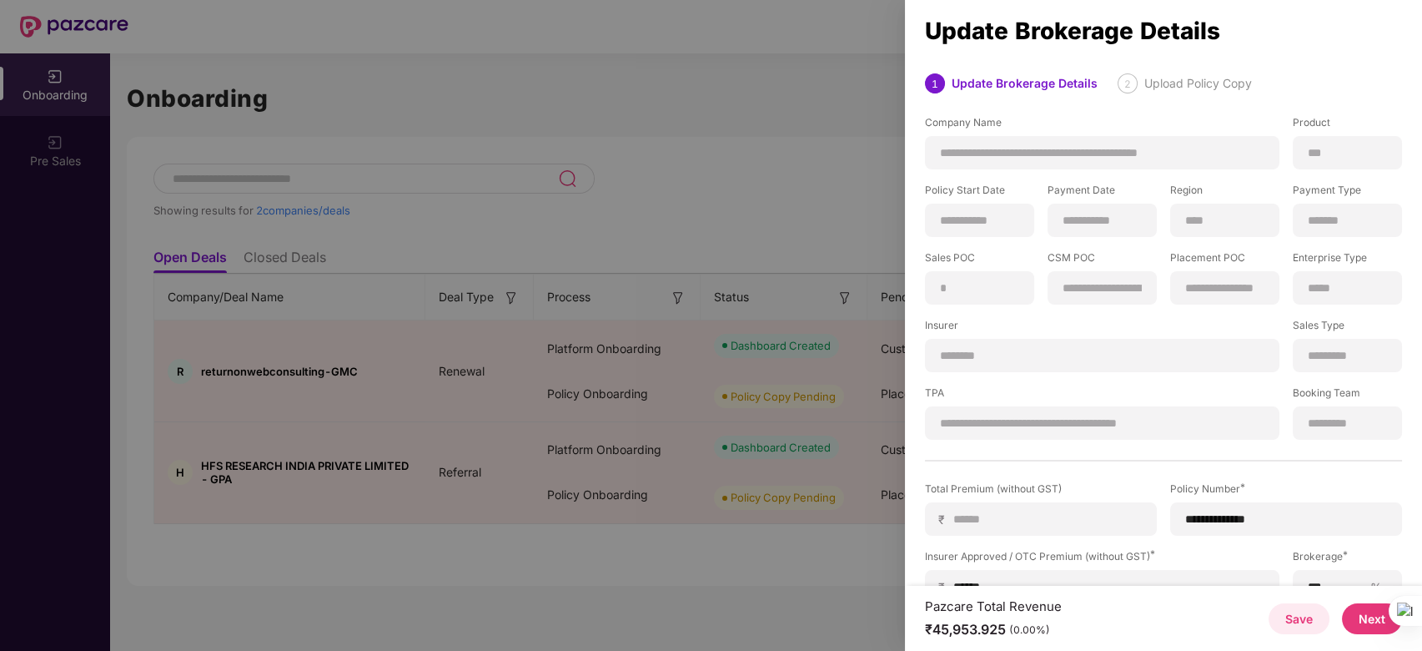
scroll to position [166, 0]
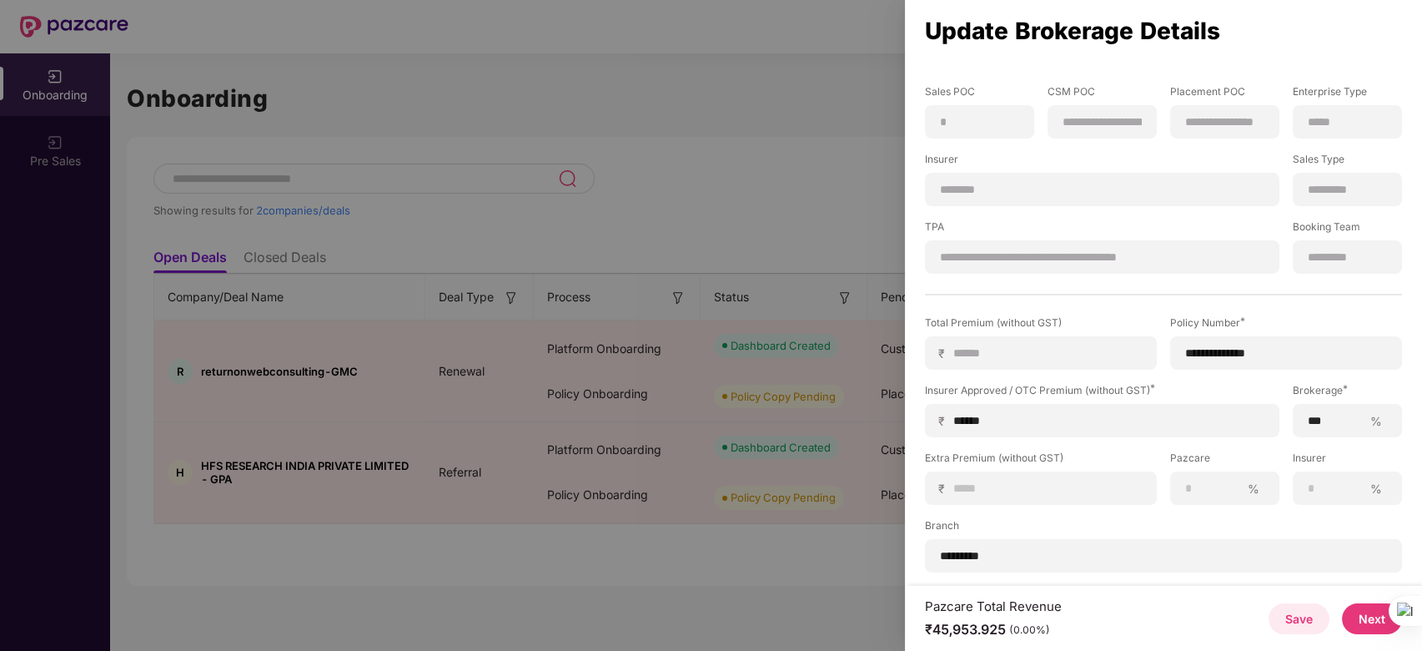
click at [1365, 617] on button "Next" at bounding box center [1372, 618] width 60 height 31
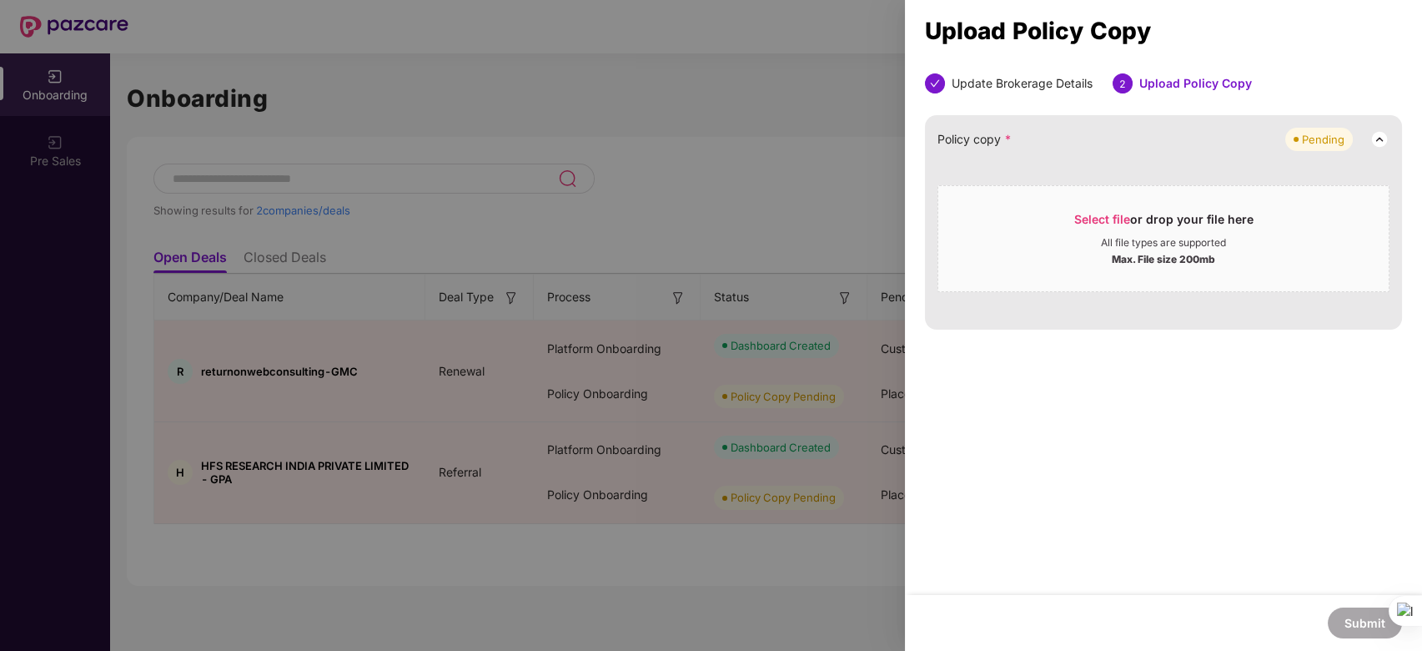
scroll to position [0, 0]
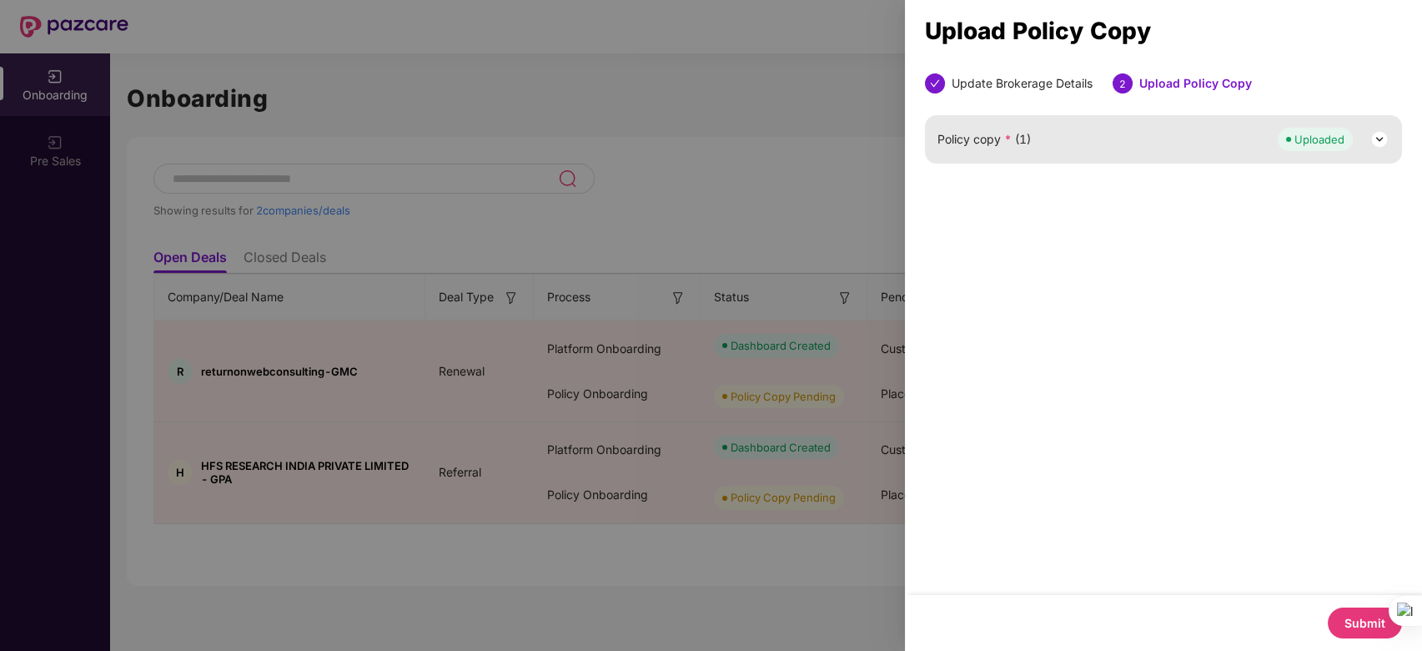
click at [1352, 615] on button "Submit" at bounding box center [1365, 622] width 74 height 31
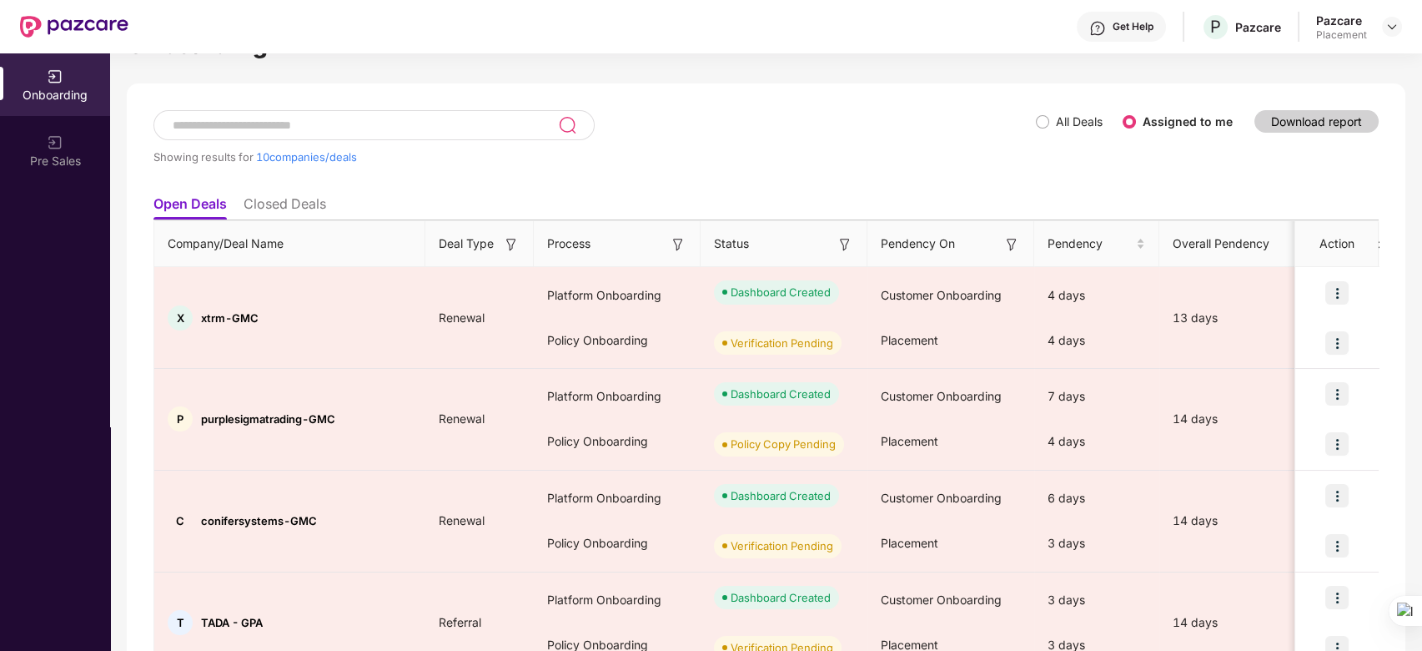
scroll to position [43, 0]
